Goal: Information Seeking & Learning: Check status

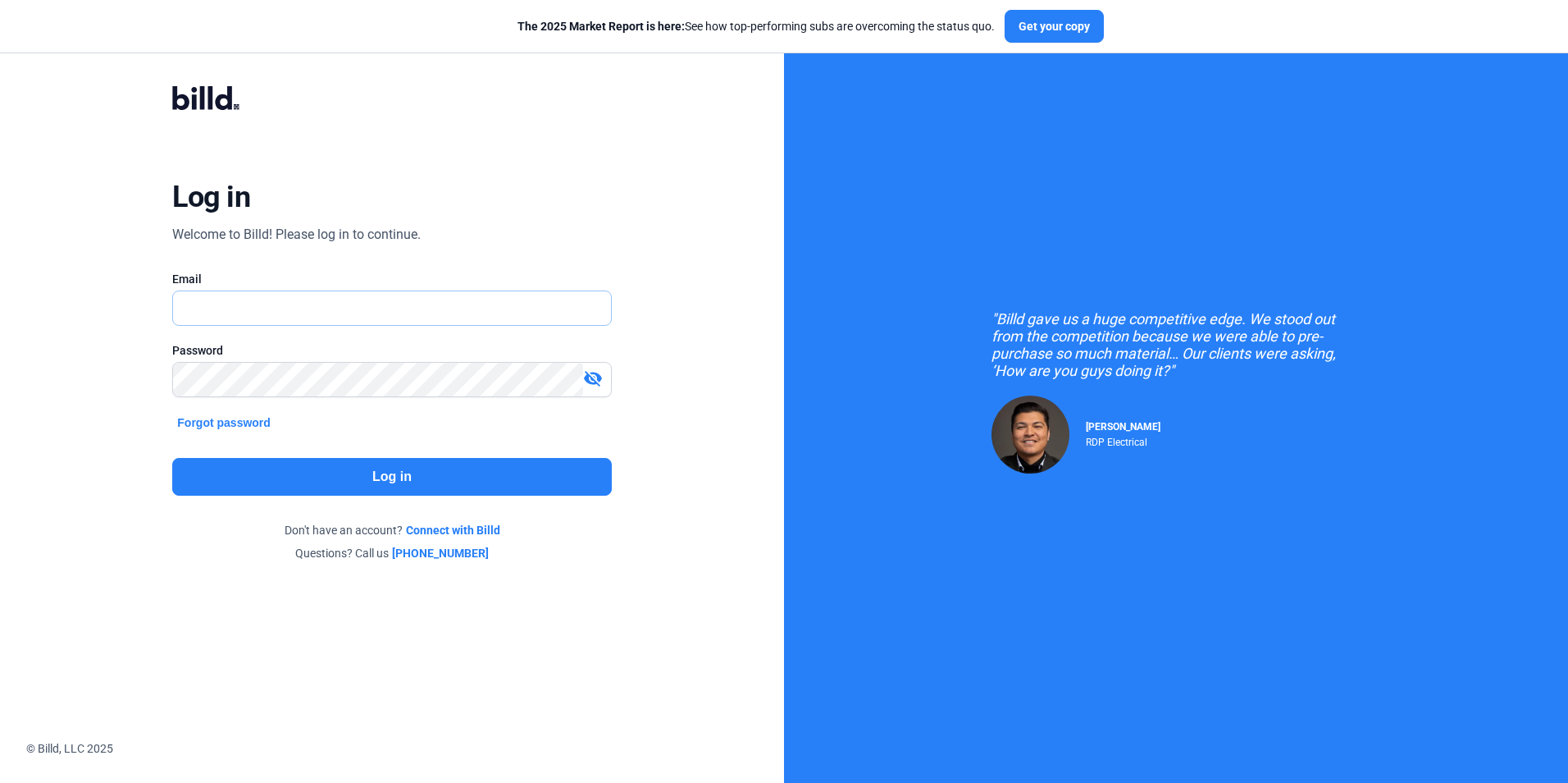
type input "[EMAIL_ADDRESS][DOMAIN_NAME]"
click at [283, 469] on button "Log in" at bounding box center [391, 477] width 439 height 38
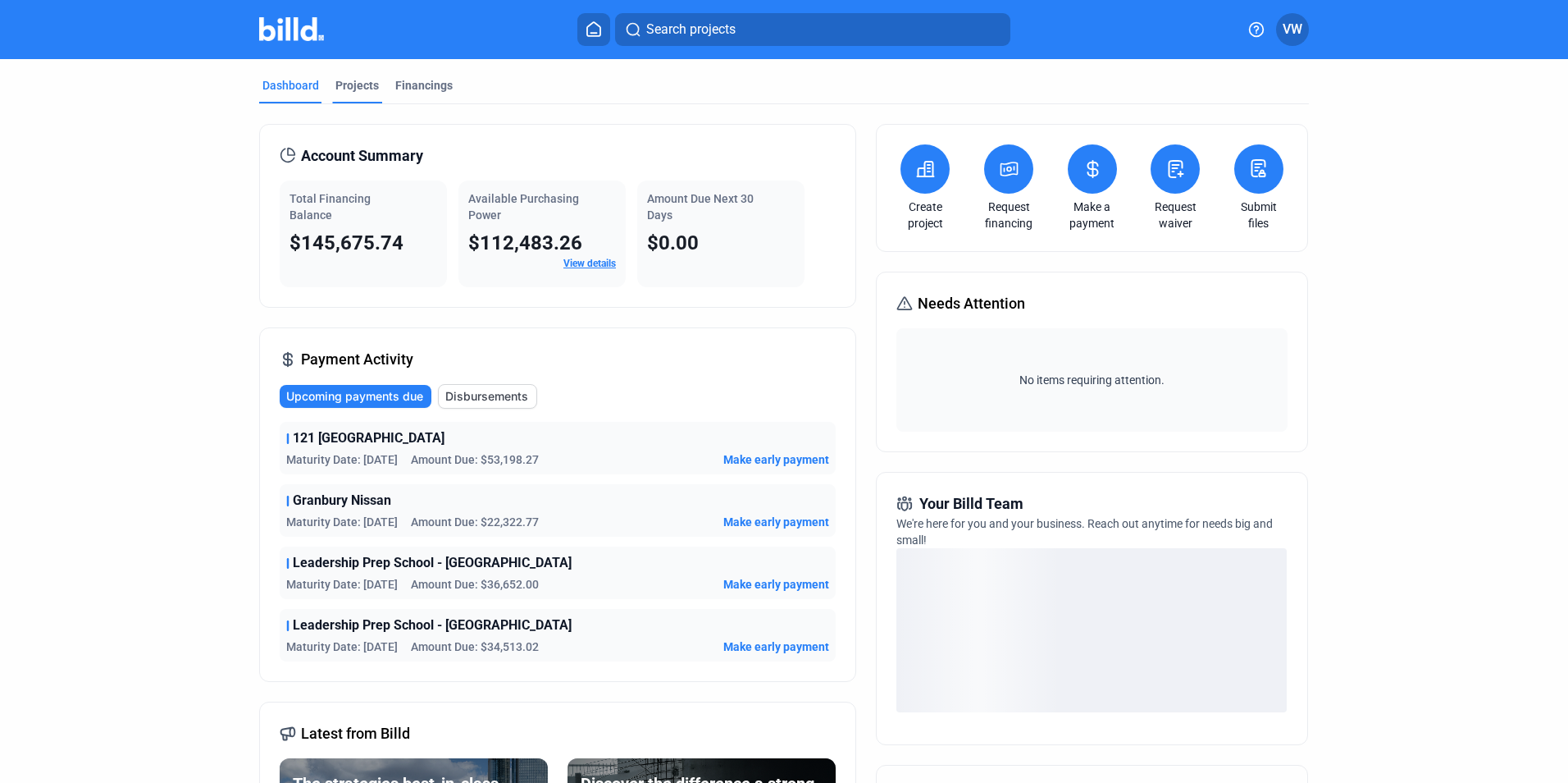
click at [353, 87] on div "Projects" at bounding box center [357, 85] width 43 height 16
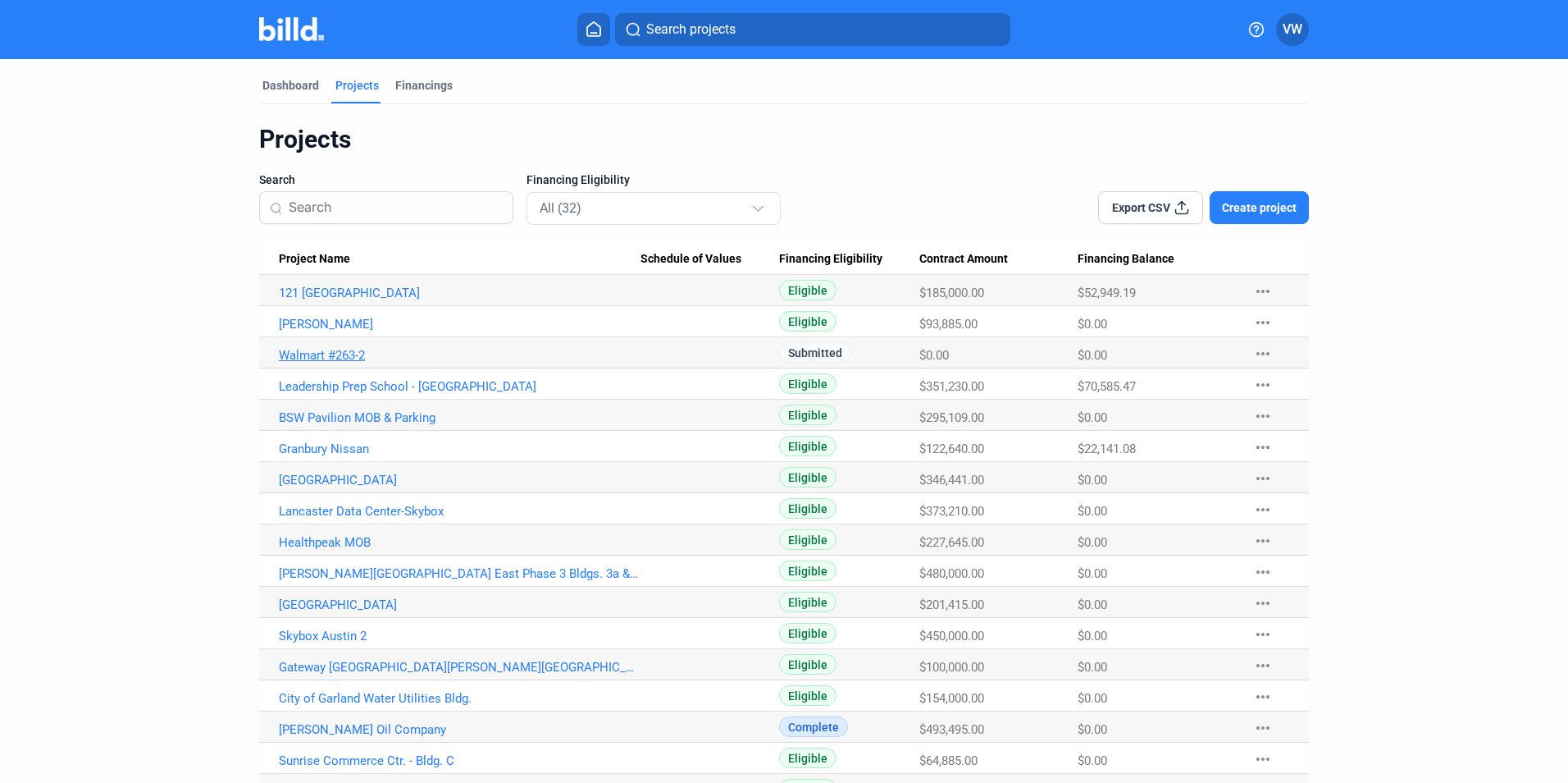
click at [334, 357] on link "Walmart #263-2" at bounding box center [460, 354] width 362 height 15
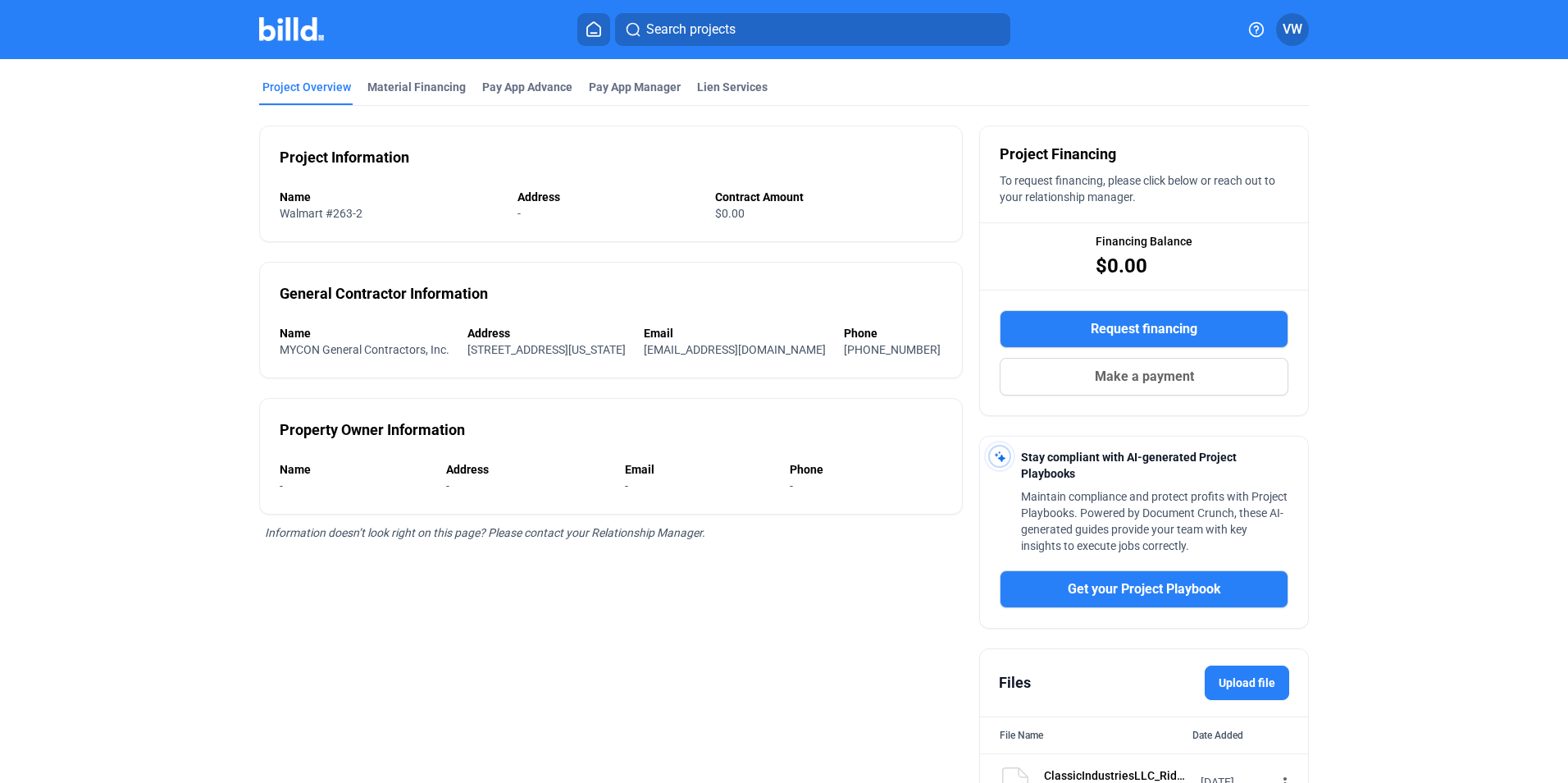
scroll to position [161, 0]
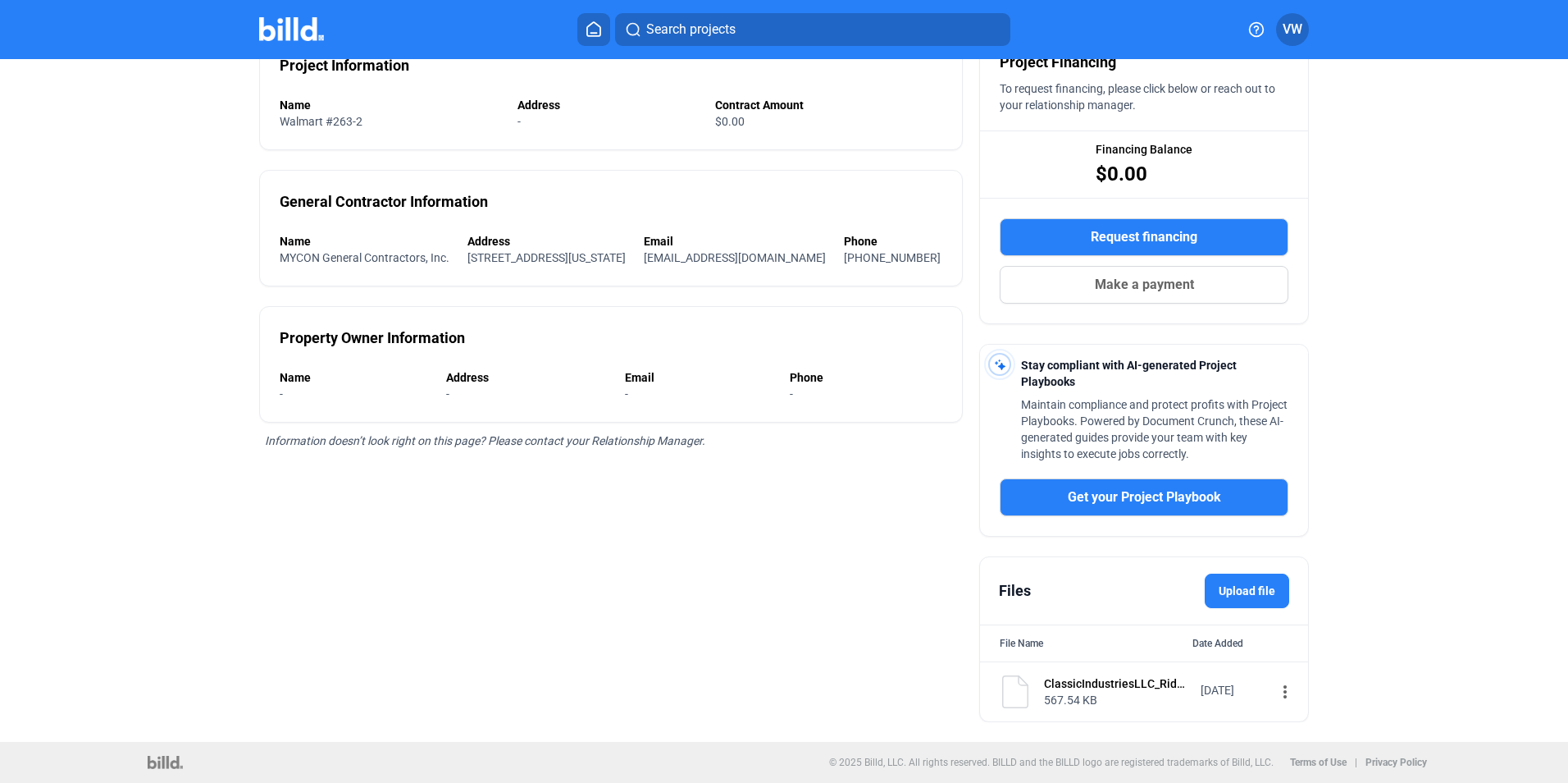
click at [1236, 586] on label "Upload file" at bounding box center [1247, 591] width 84 height 34
click at [0, 0] on input "Upload file" at bounding box center [0, 0] width 0 height 0
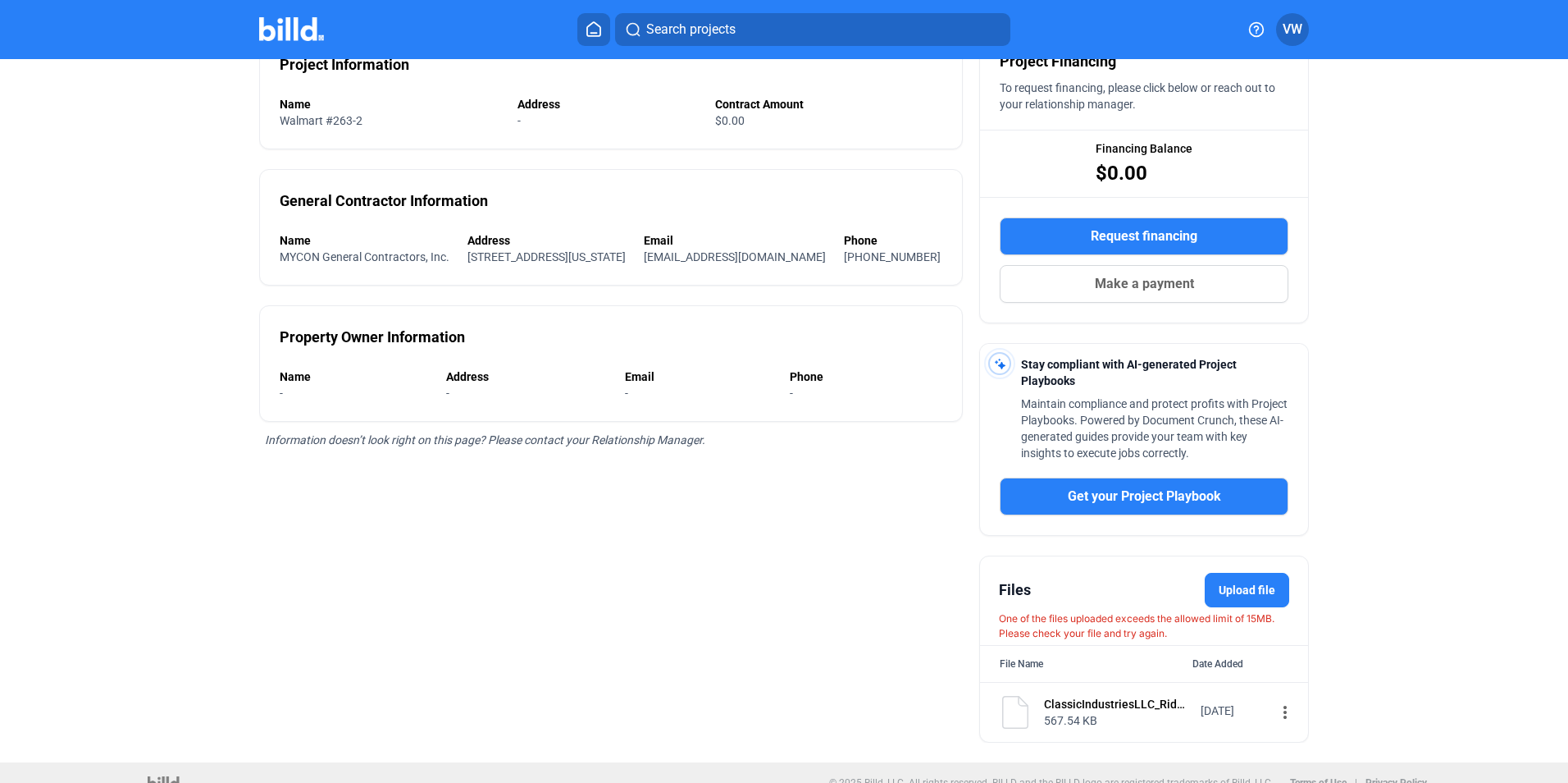
scroll to position [183, 0]
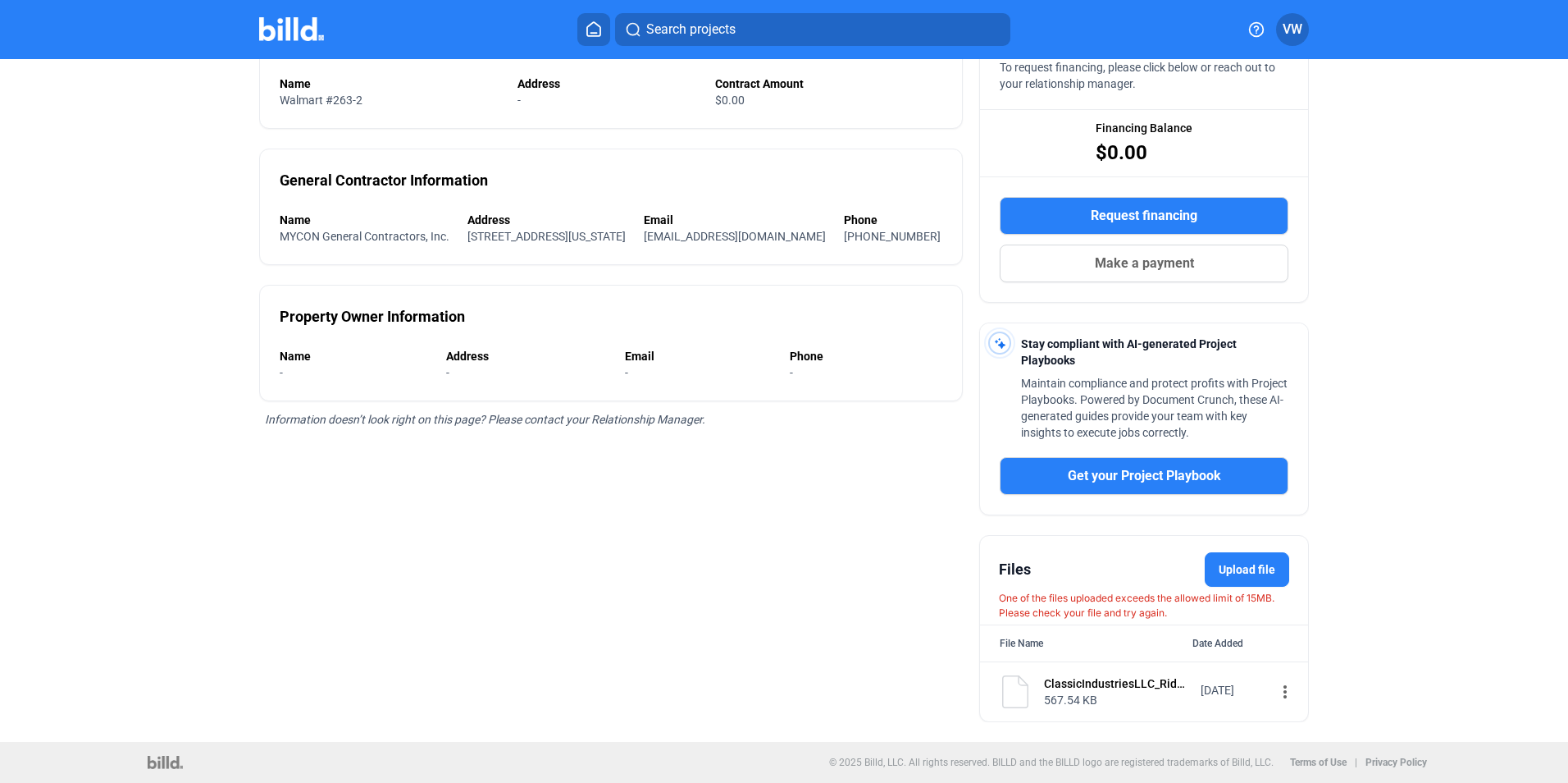
click at [1227, 573] on label "Upload file" at bounding box center [1247, 569] width 84 height 34
click at [0, 0] on input "Upload file" at bounding box center [0, 0] width 0 height 0
click at [1216, 573] on label "Upload file" at bounding box center [1247, 569] width 84 height 34
click at [0, 0] on input "Upload file" at bounding box center [0, 0] width 0 height 0
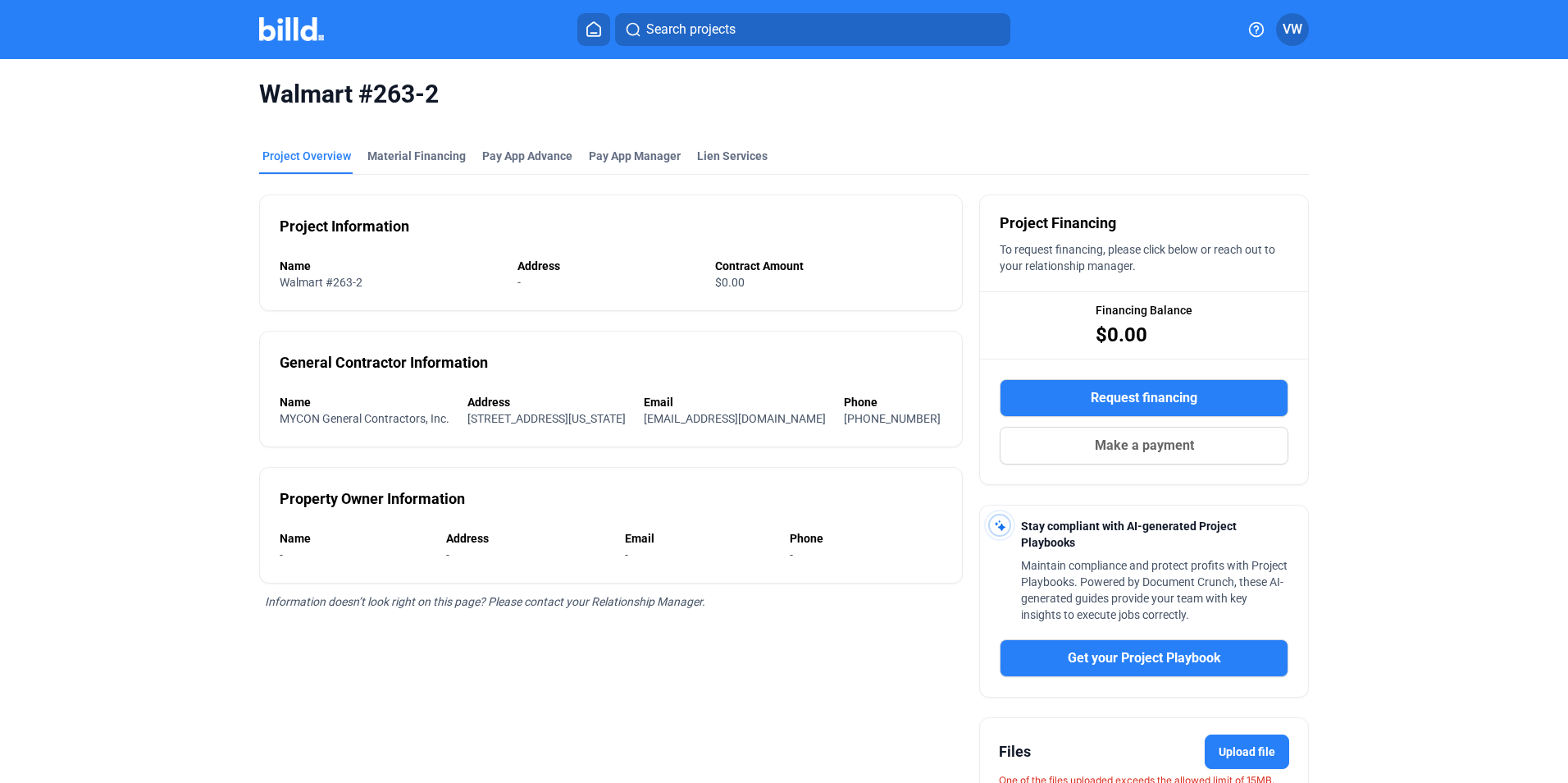
click at [601, 30] on icon at bounding box center [593, 29] width 13 height 14
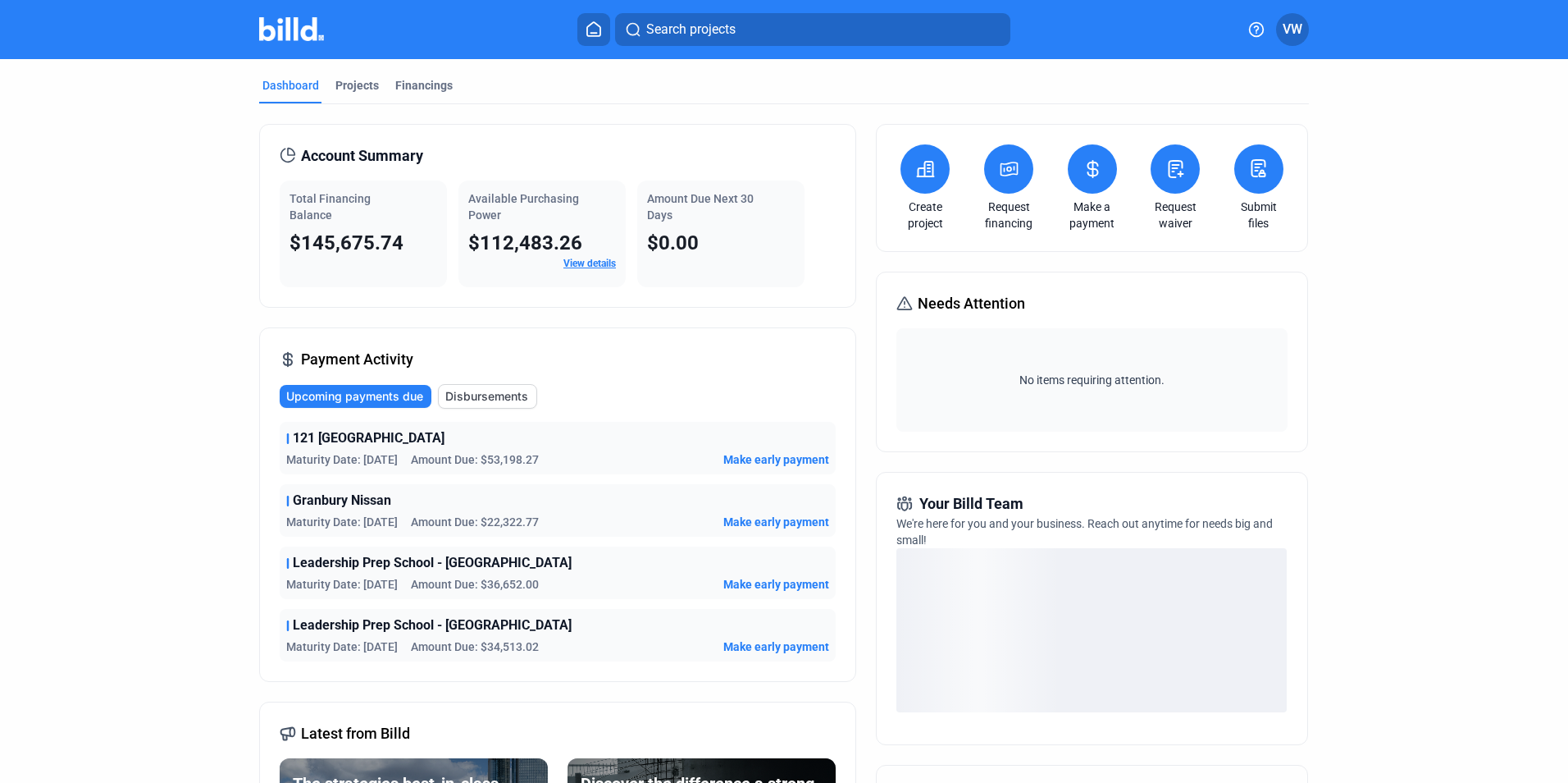
click at [415, 566] on span "Leadership Prep School - [GEOGRAPHIC_DATA]" at bounding box center [433, 562] width 279 height 20
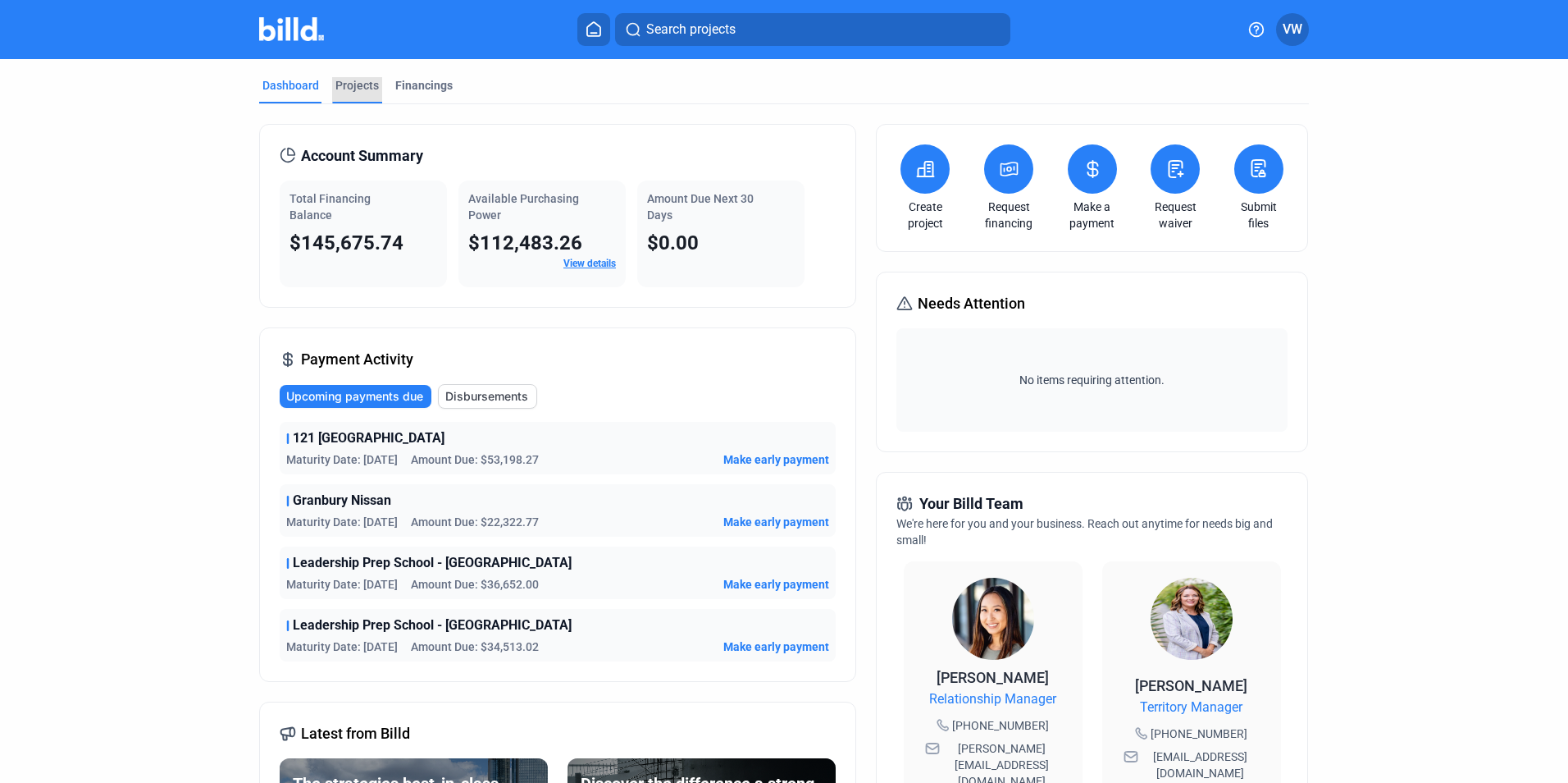
click at [359, 77] on div "Projects" at bounding box center [357, 85] width 43 height 16
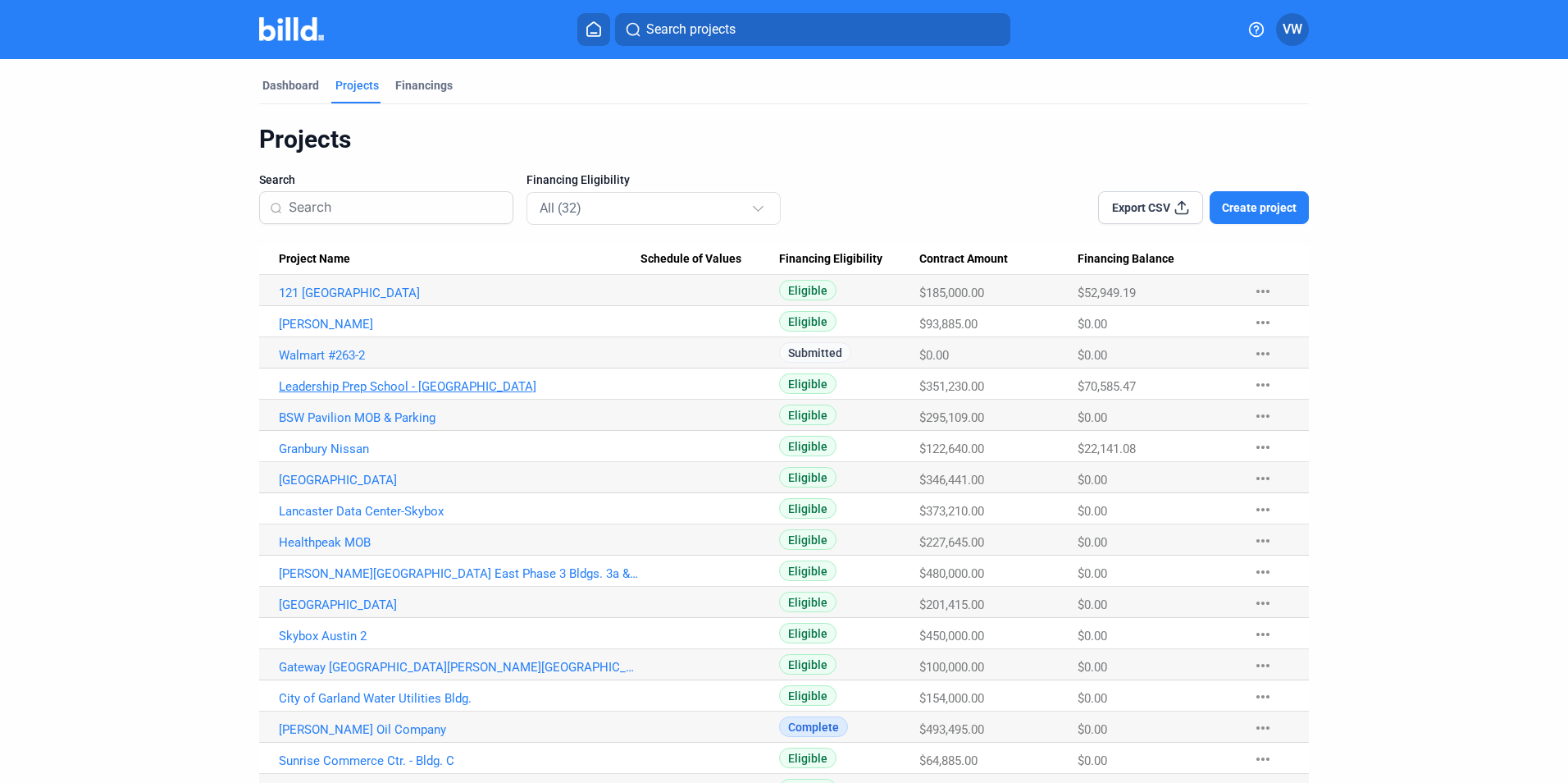
click at [347, 392] on link "Leadership Prep School - [GEOGRAPHIC_DATA]" at bounding box center [460, 386] width 362 height 15
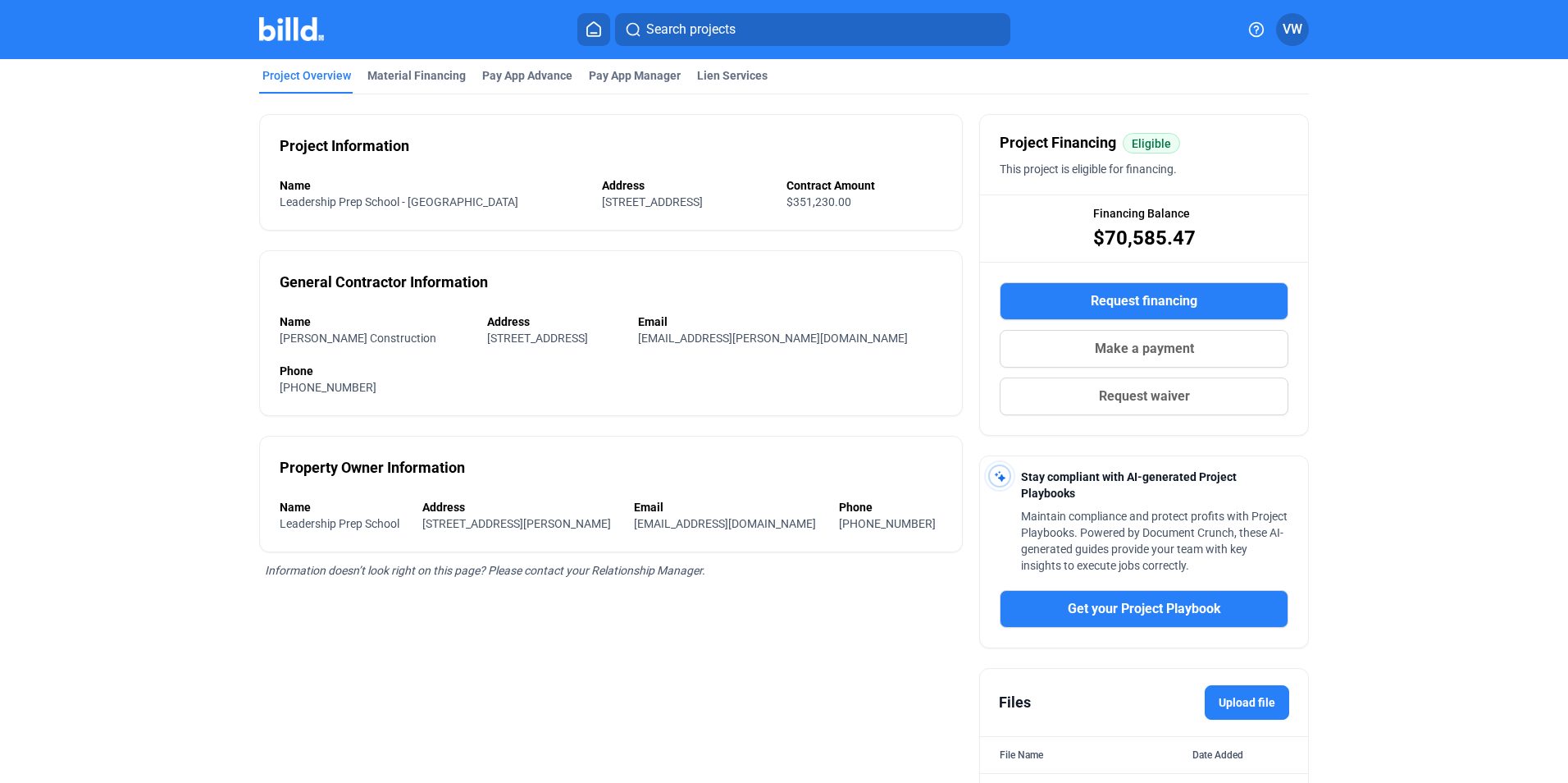
scroll to position [193, 0]
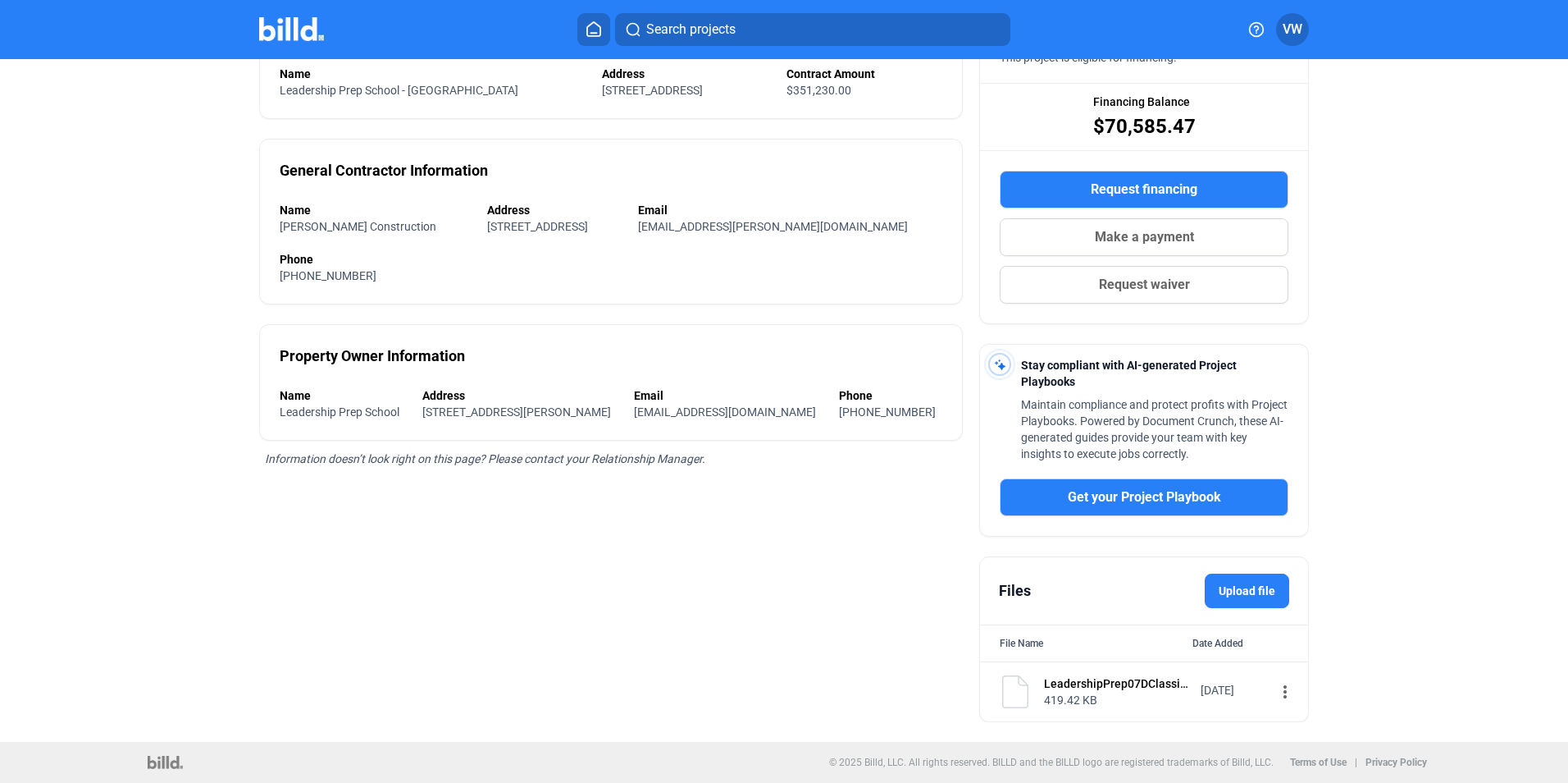
click at [1095, 684] on div "LeadershipPrep07DClassicSubcontractEXECUTED.pdf" at bounding box center [1116, 683] width 146 height 16
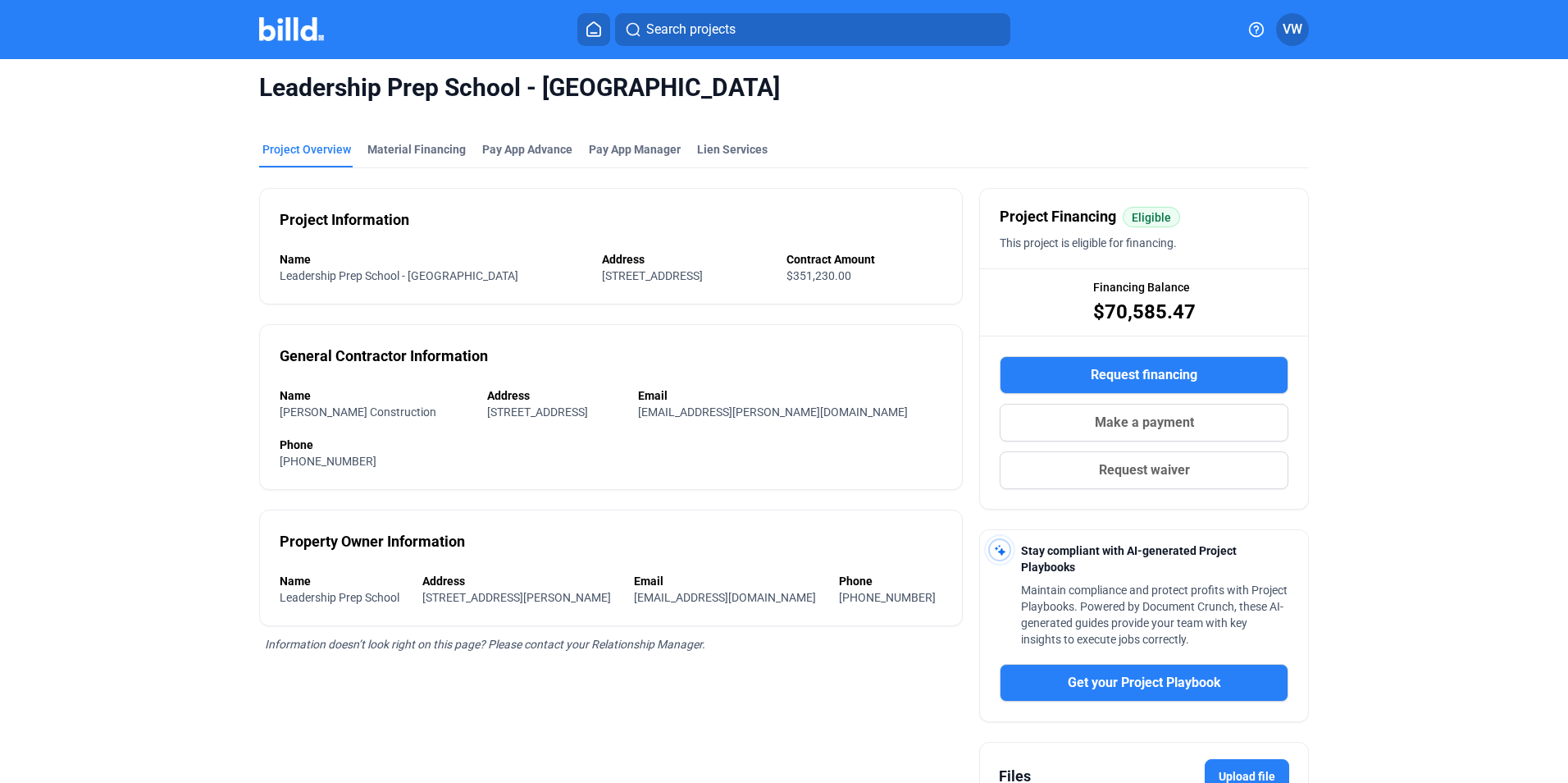
scroll to position [0, 0]
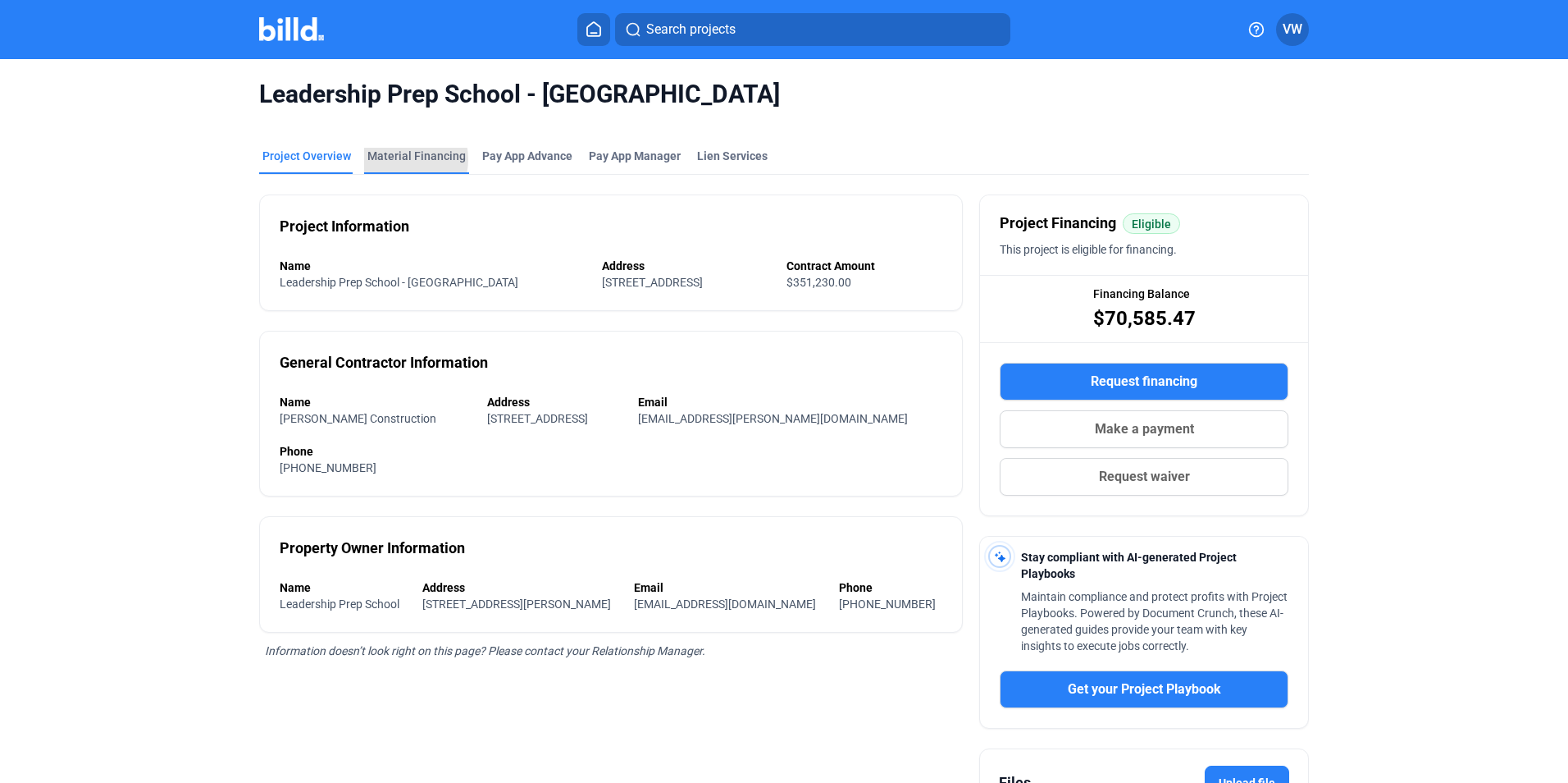
click at [396, 160] on div "Material Financing" at bounding box center [416, 155] width 98 height 16
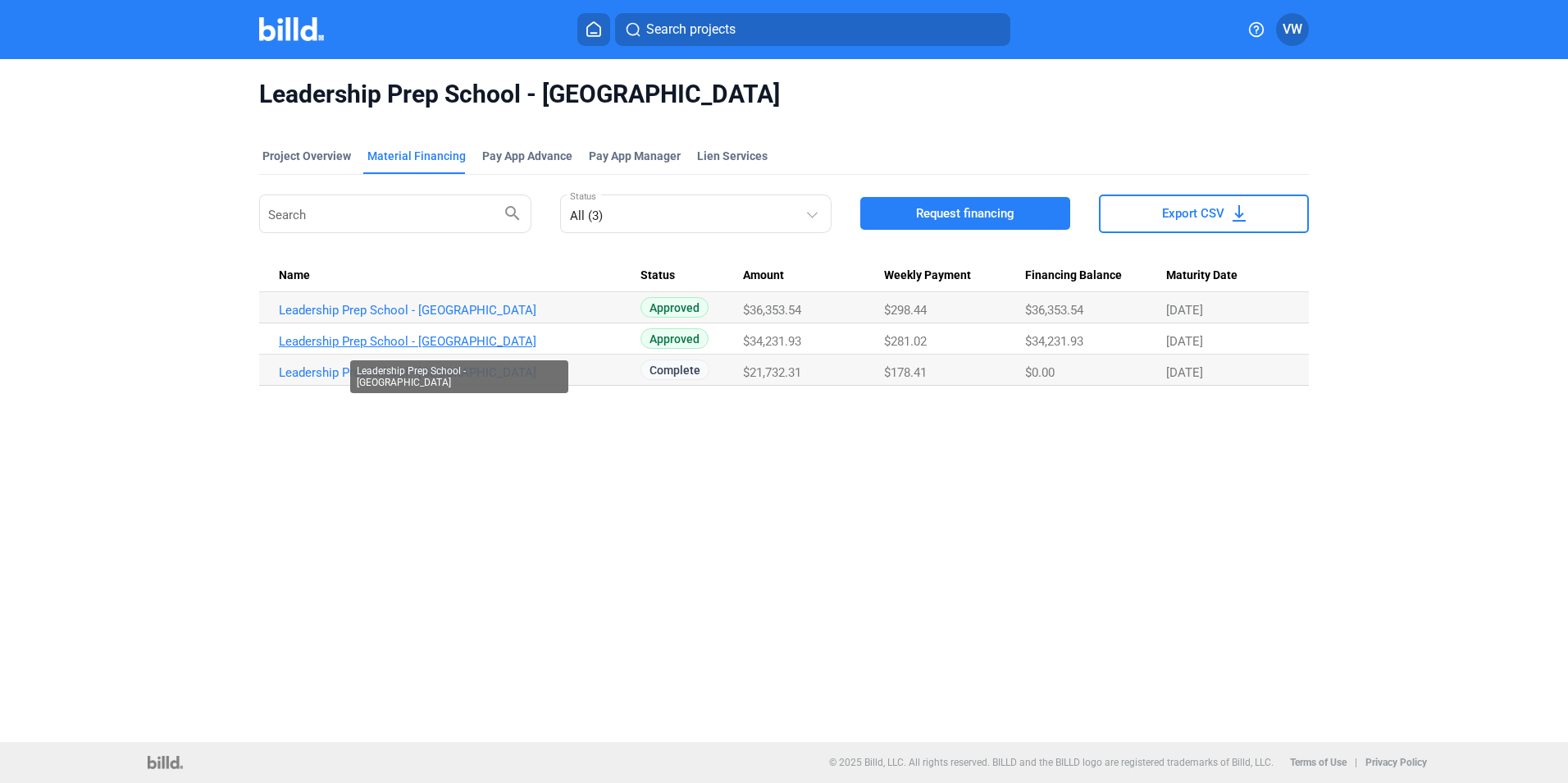
click at [480, 343] on link "Leadership Prep School - [GEOGRAPHIC_DATA]" at bounding box center [460, 341] width 362 height 15
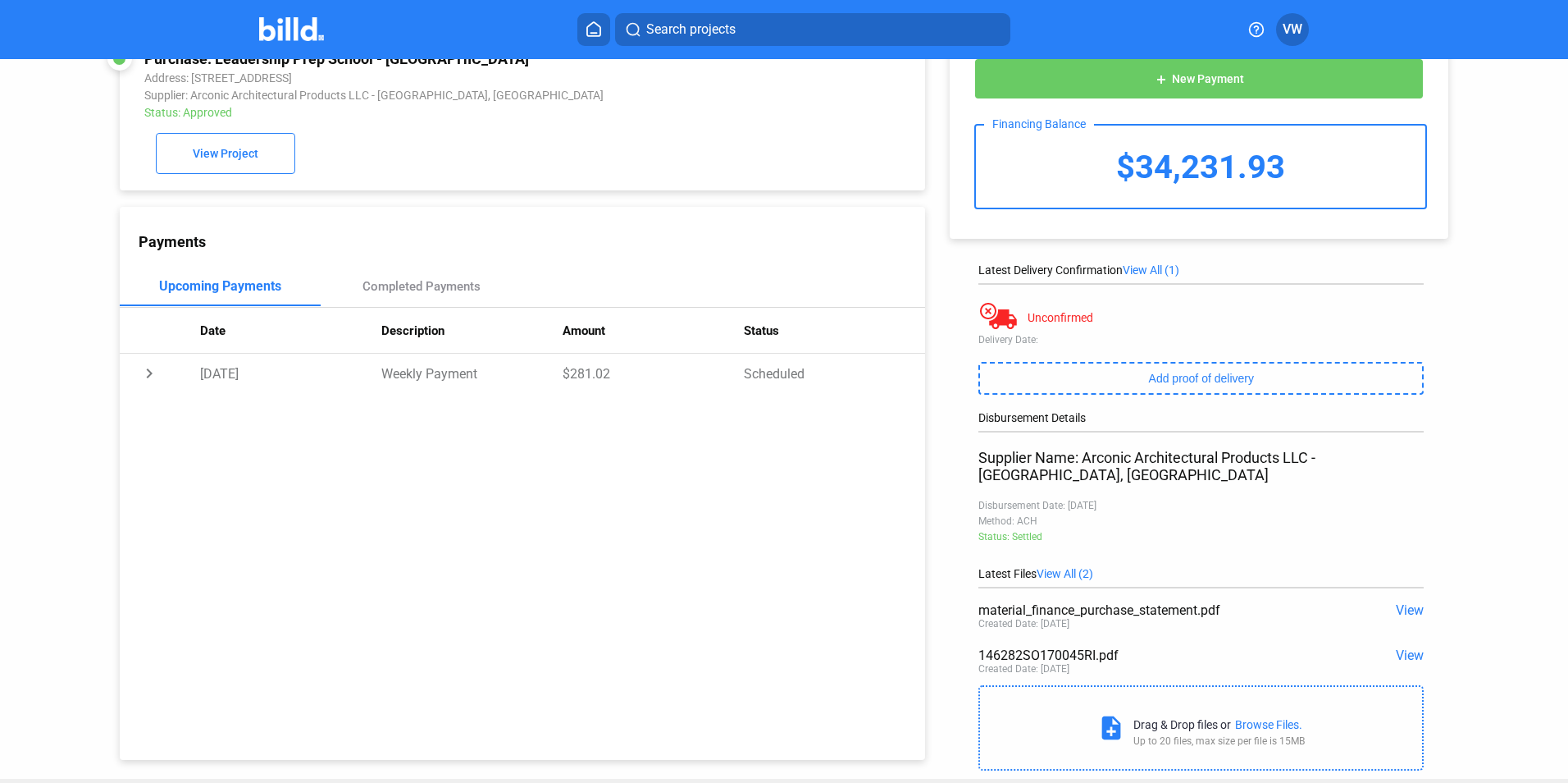
scroll to position [65, 0]
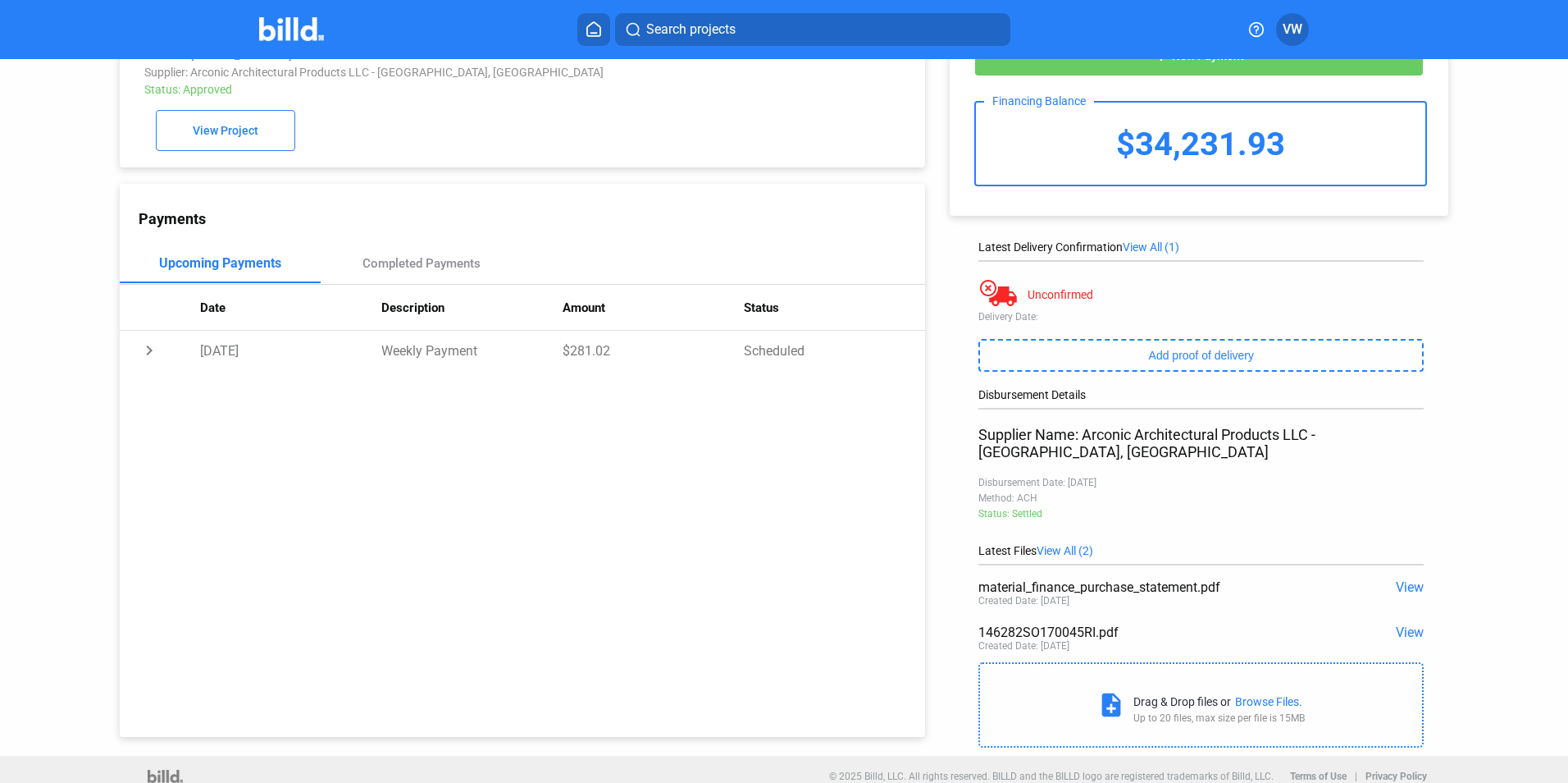
click at [1406, 624] on span "View" at bounding box center [1410, 632] width 28 height 16
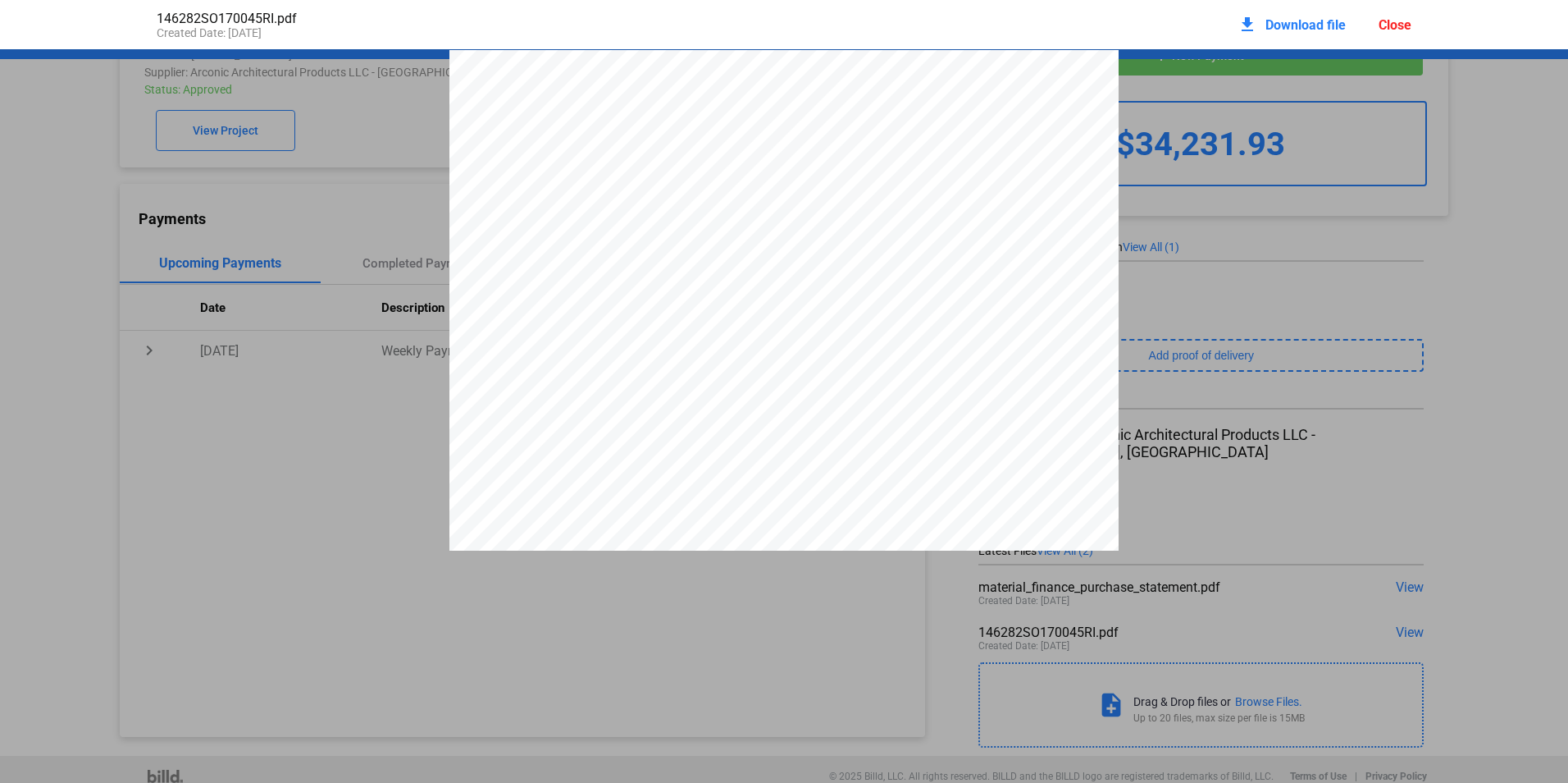
scroll to position [9, 0]
click at [622, 595] on pdf-viewer "Page: Arconic Architectural Products LLC Your Order Number Shipping Point Invoi…" at bounding box center [784, 362] width 1568 height 626
click at [1399, 25] on div "Close" at bounding box center [1396, 25] width 33 height 16
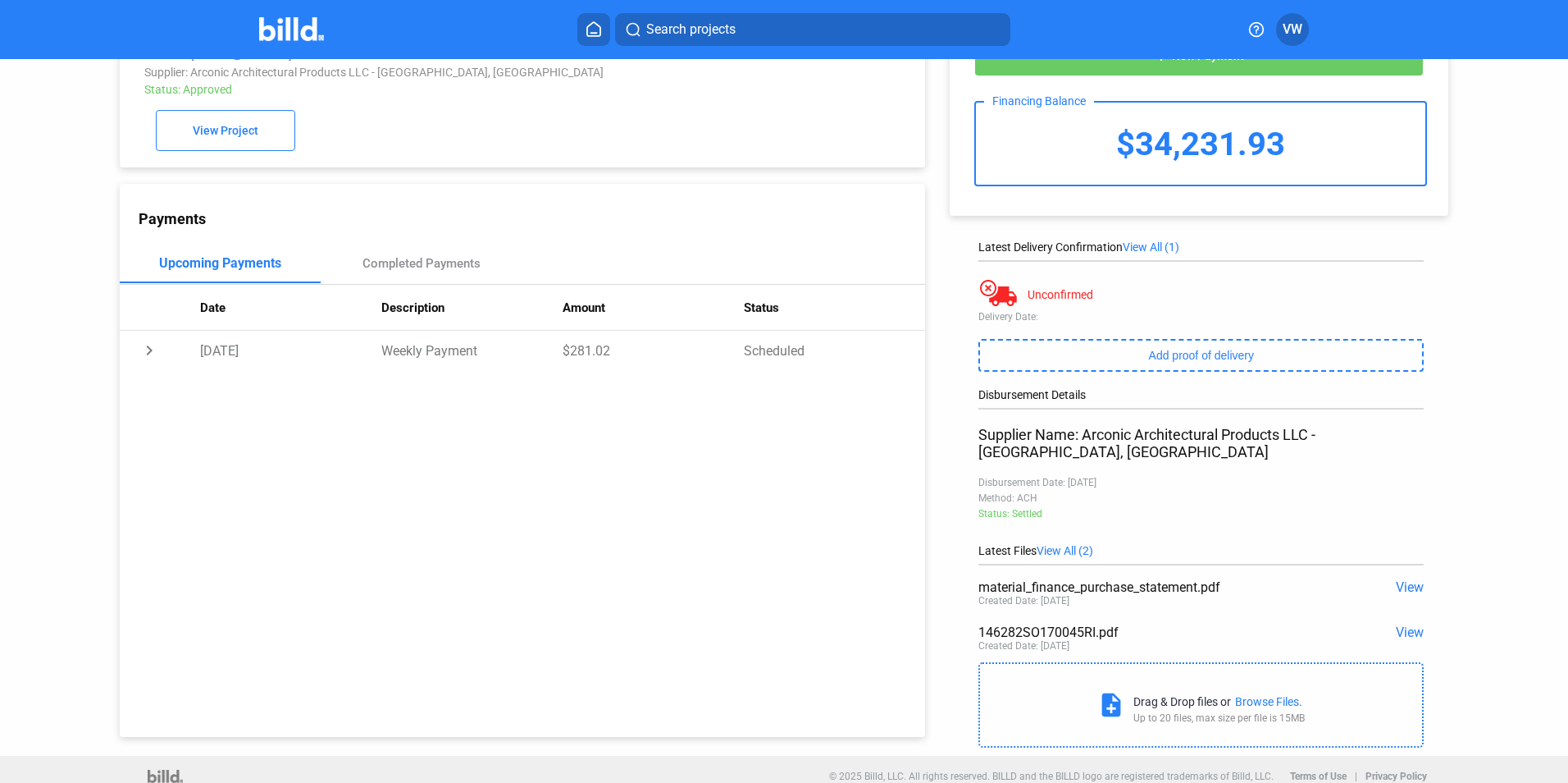
click at [1405, 579] on span "View" at bounding box center [1410, 587] width 28 height 16
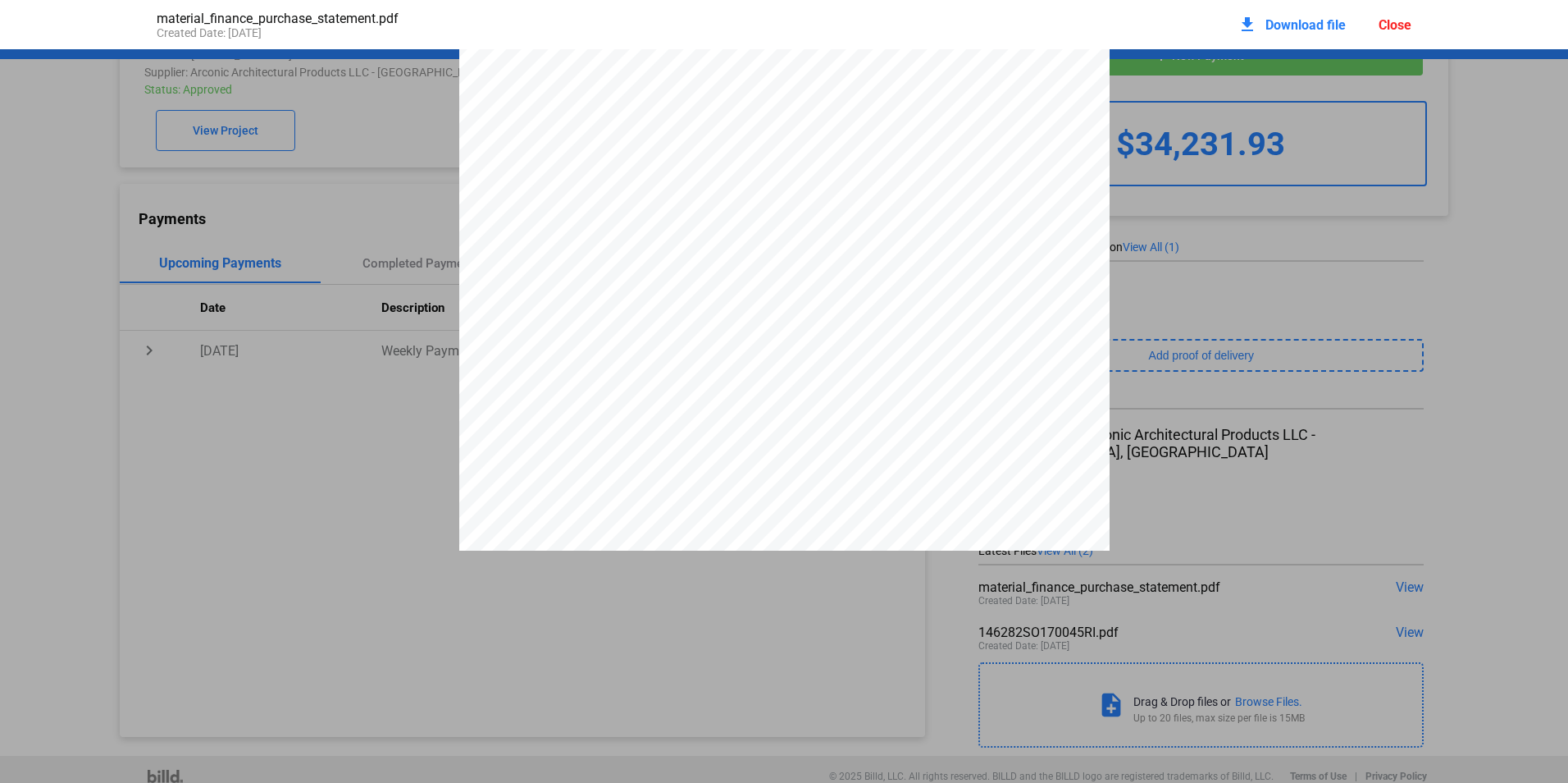
click at [1400, 28] on div "Close" at bounding box center [1396, 25] width 33 height 16
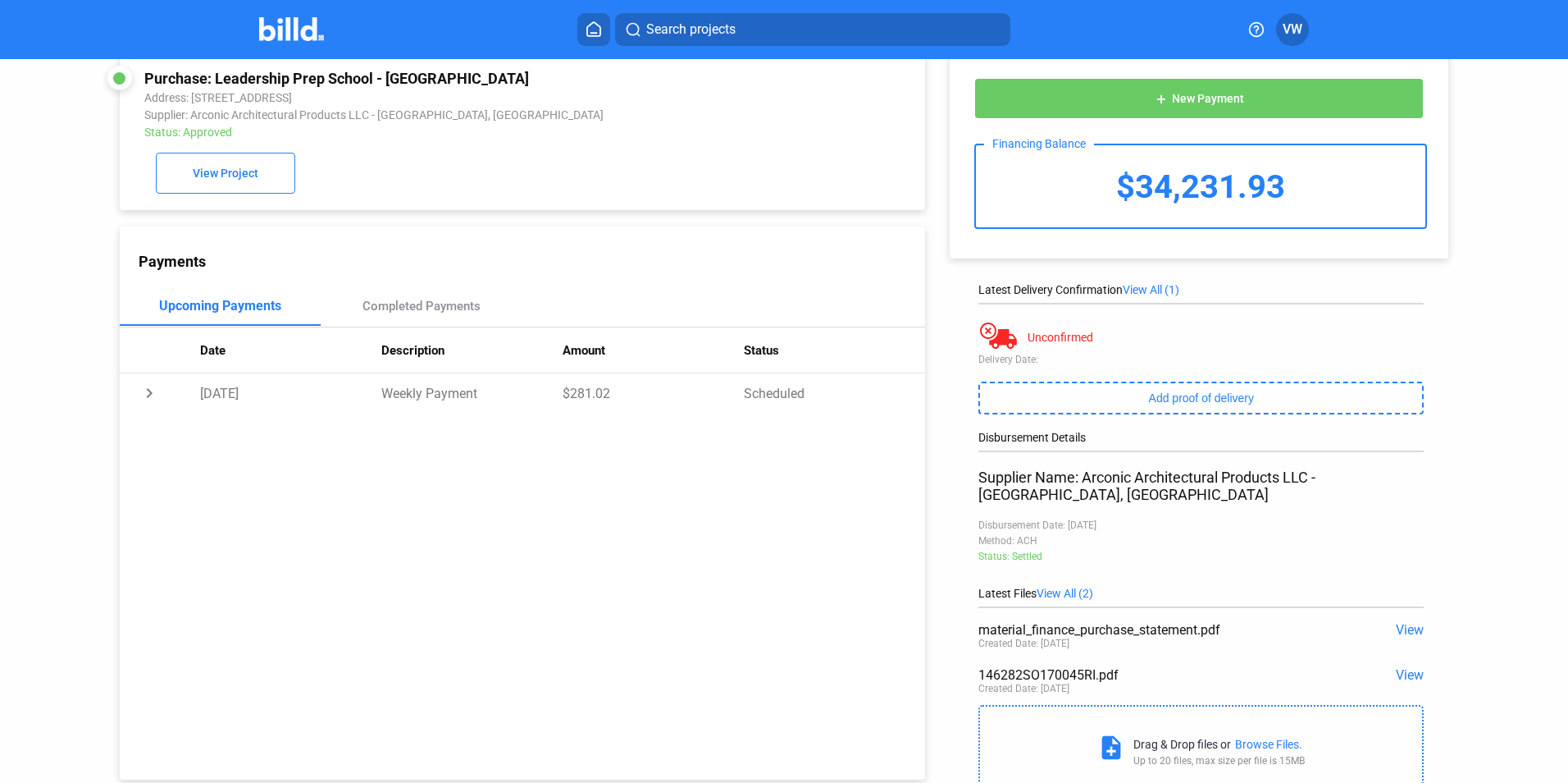
scroll to position [0, 0]
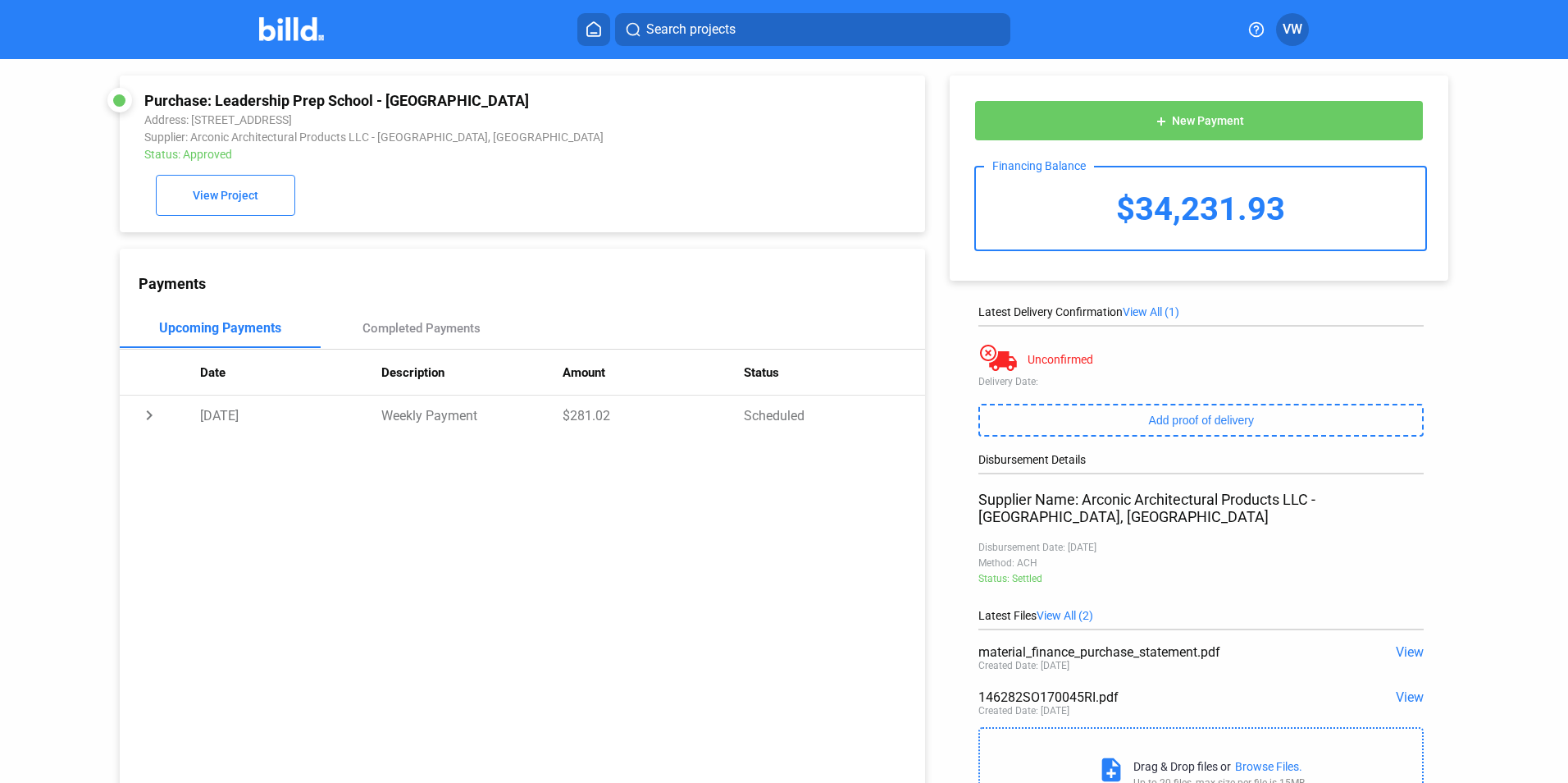
click at [618, 27] on button "Search projects" at bounding box center [813, 29] width 396 height 33
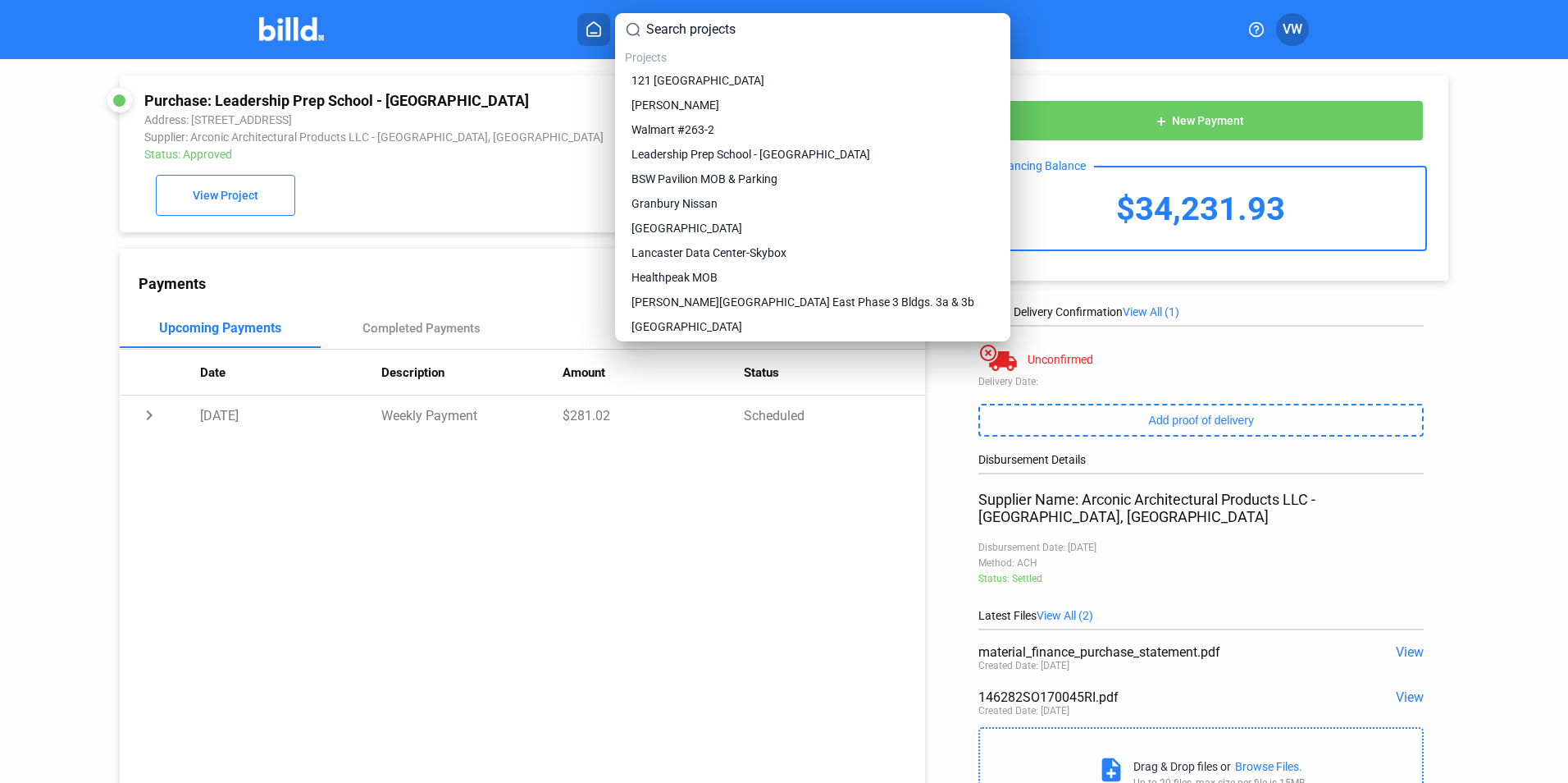
click at [603, 27] on div at bounding box center [784, 392] width 1568 height 783
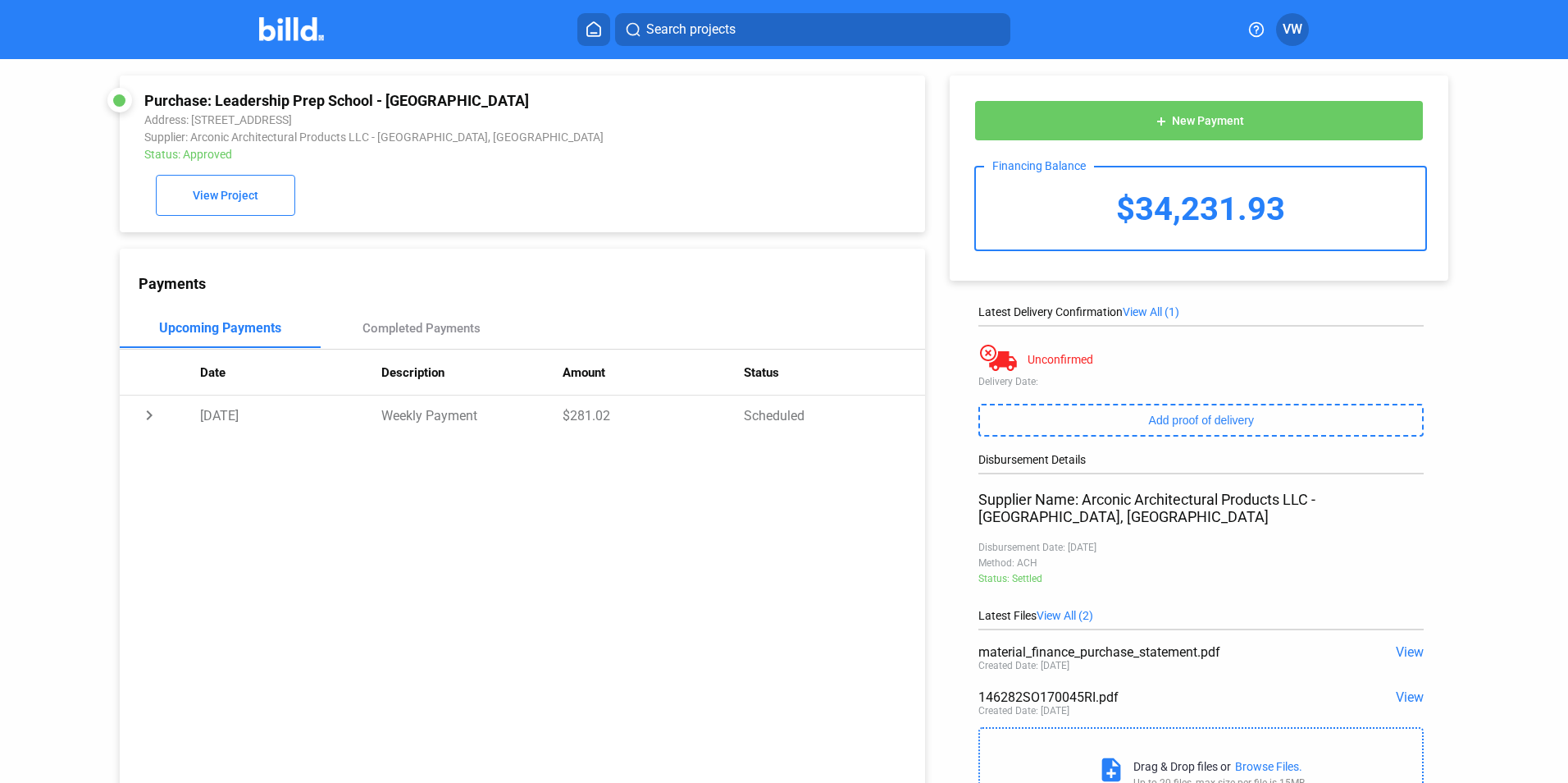
click at [580, 21] on button at bounding box center [594, 29] width 33 height 33
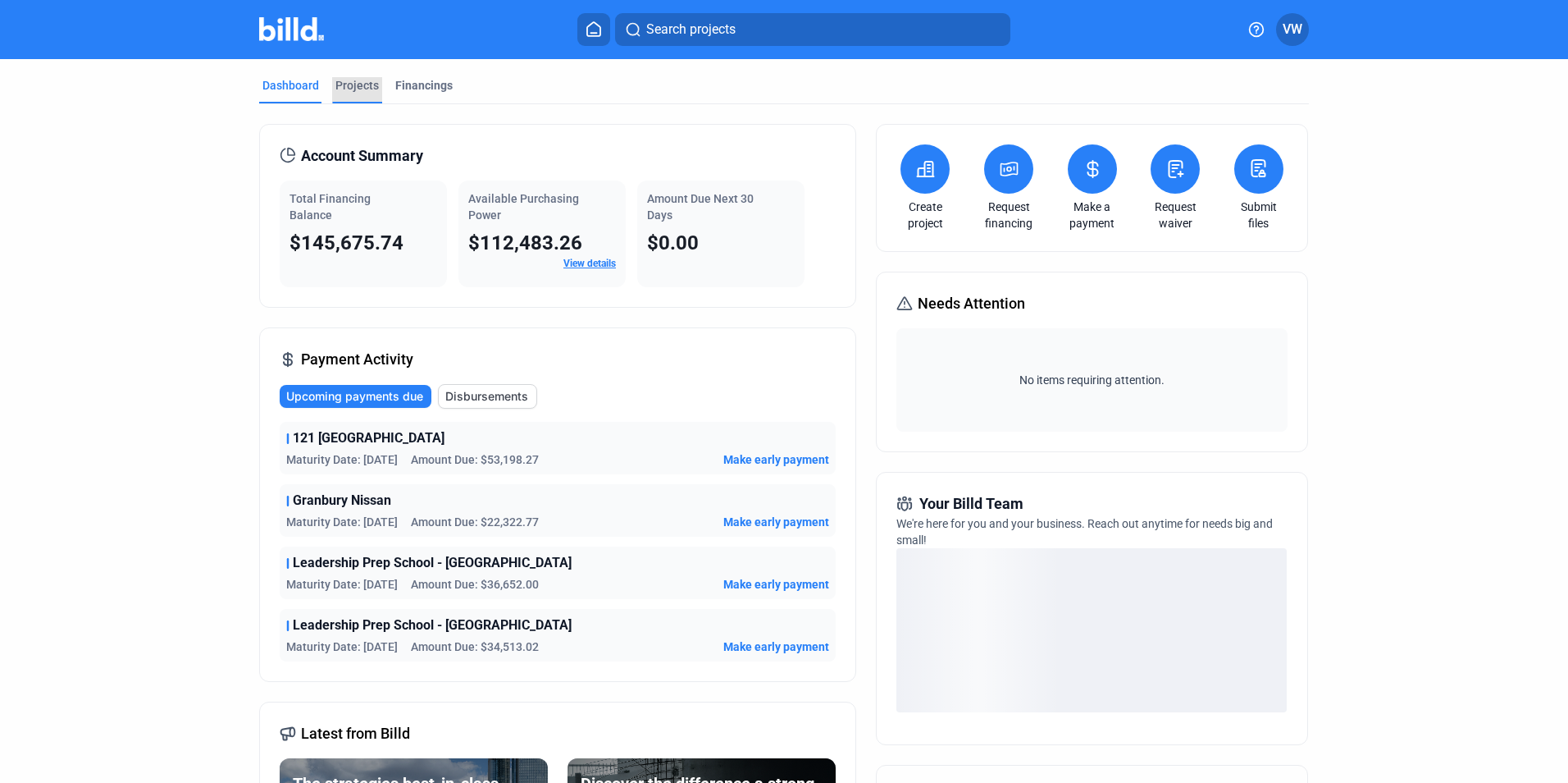
click at [346, 86] on div "Projects" at bounding box center [357, 85] width 43 height 16
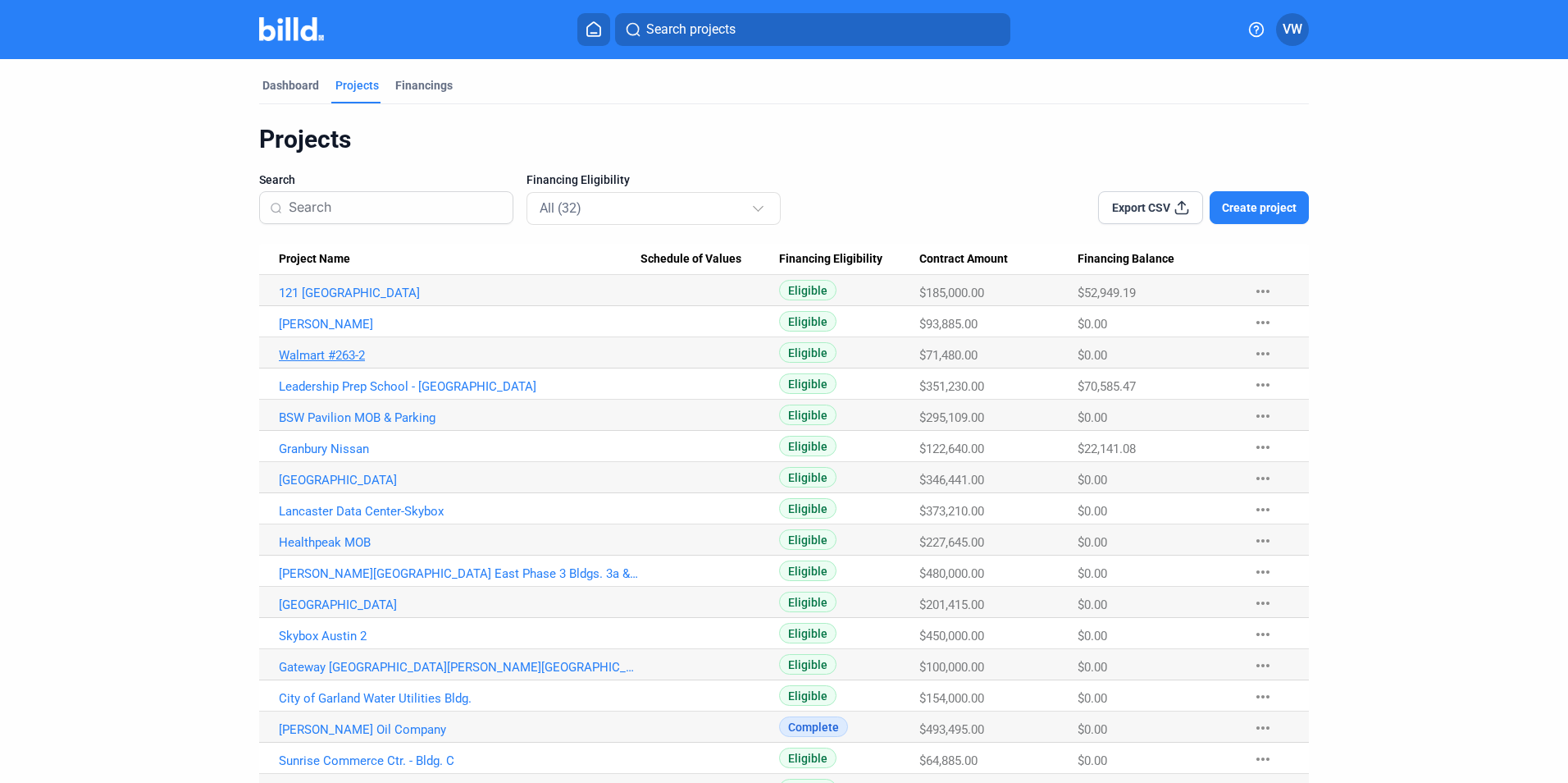
click at [323, 354] on link "Walmart #263-2" at bounding box center [460, 354] width 362 height 15
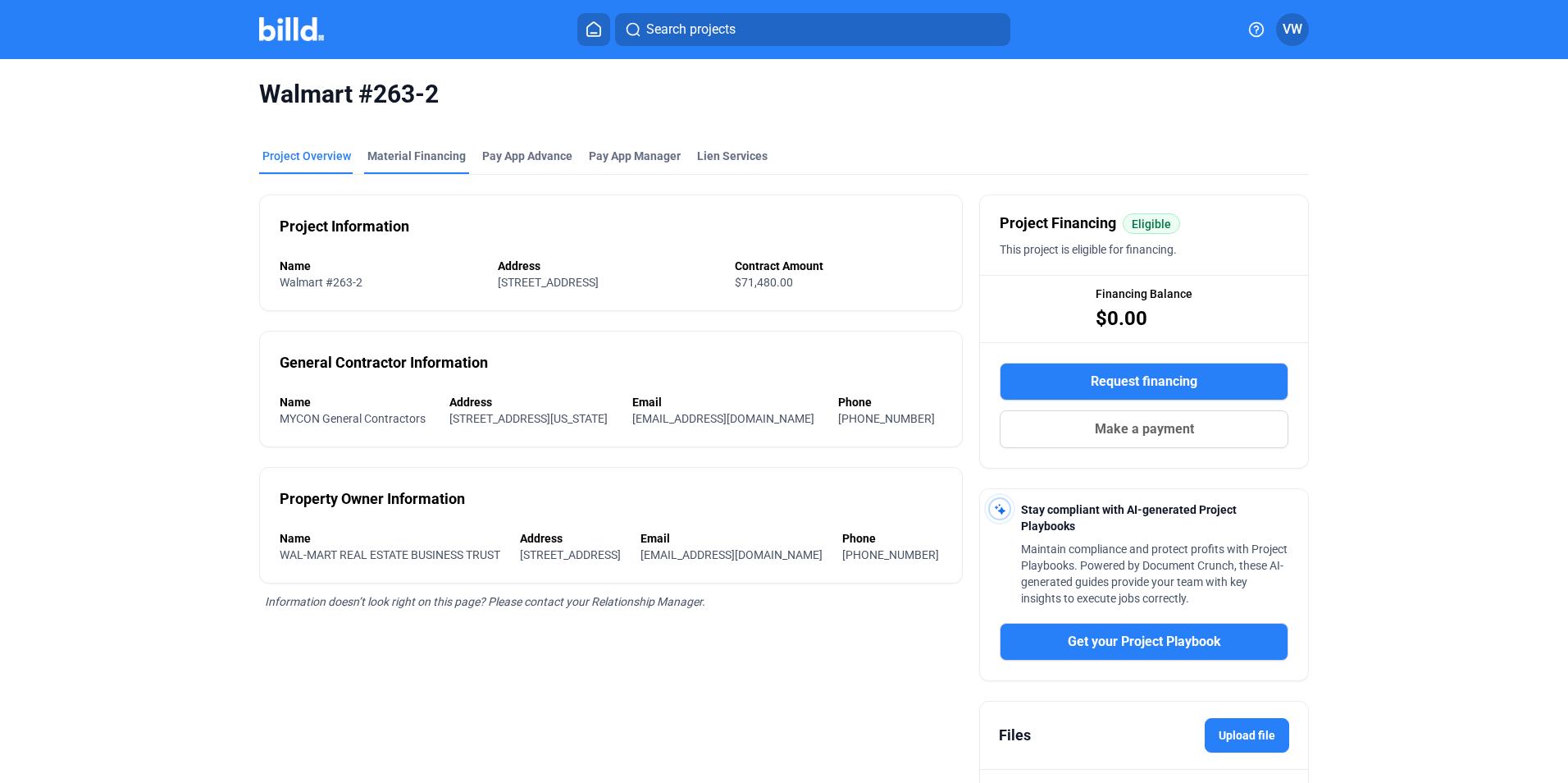
click at [409, 159] on div "Material Financing" at bounding box center [416, 155] width 98 height 16
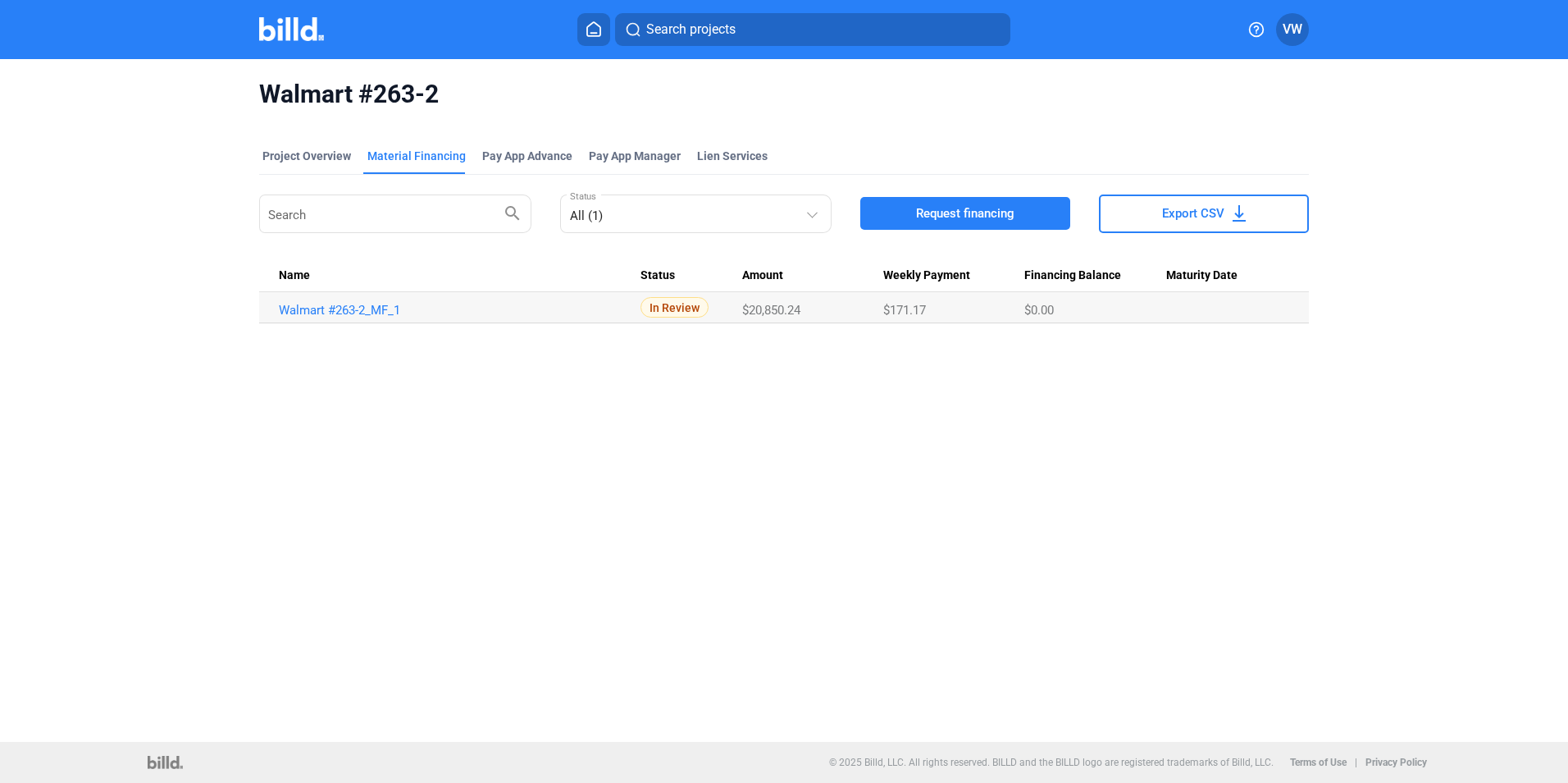
click at [569, 32] on div "Search projects" at bounding box center [794, 29] width 871 height 33
click at [581, 28] on button at bounding box center [594, 29] width 33 height 33
